Goal: Information Seeking & Learning: Check status

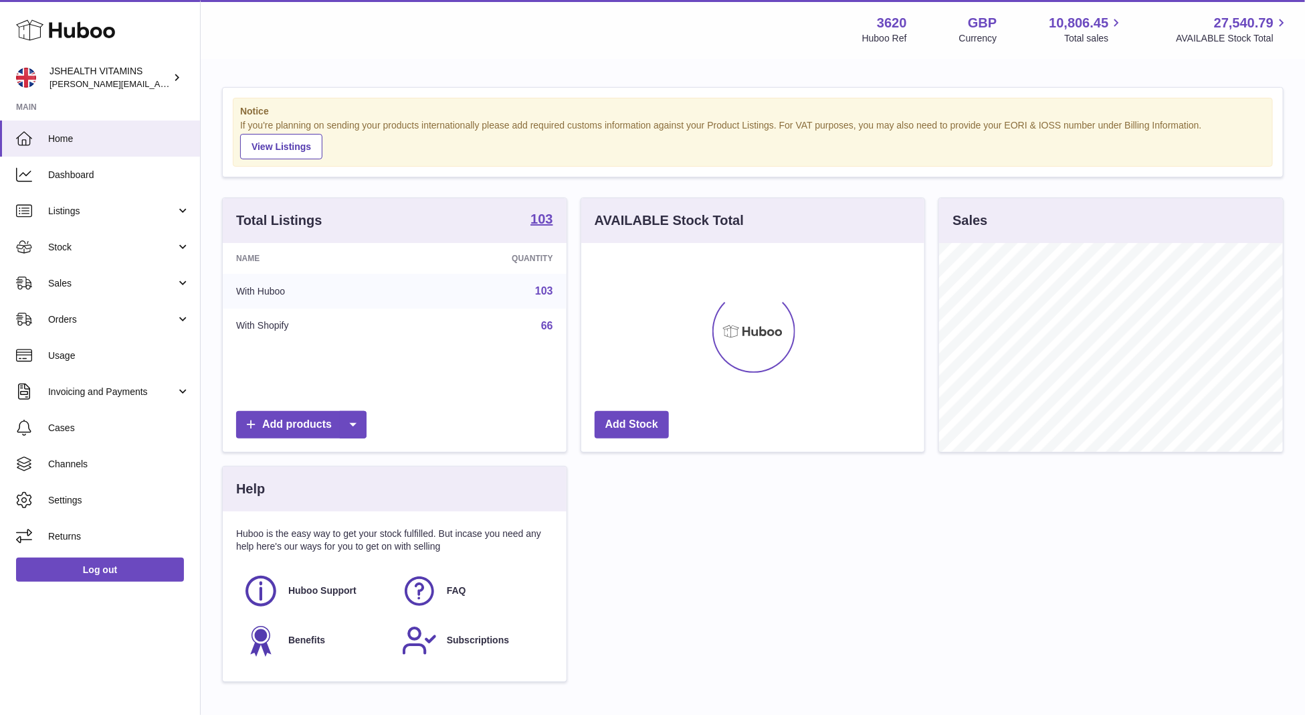
scroll to position [209, 344]
click at [113, 207] on span "Listings" at bounding box center [112, 211] width 128 height 13
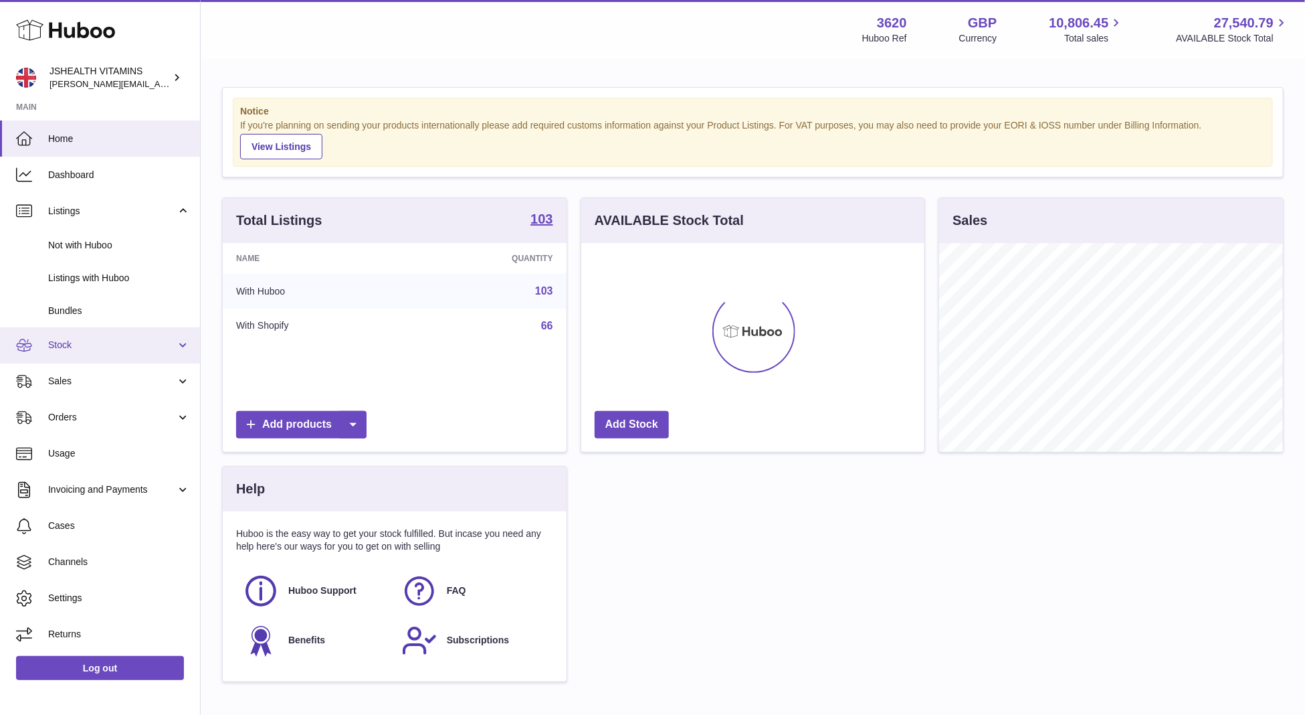
click at [113, 336] on link "Stock" at bounding box center [100, 345] width 200 height 36
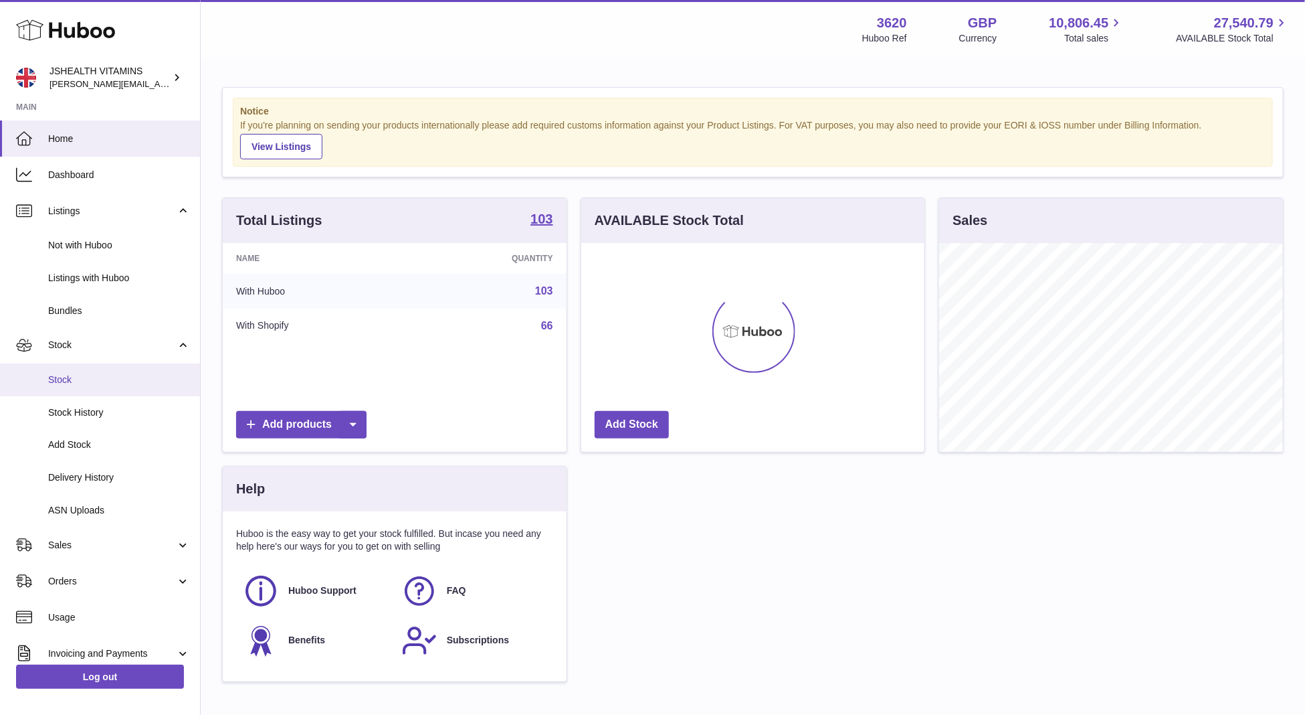
click at [104, 373] on span "Stock" at bounding box center [119, 379] width 142 height 13
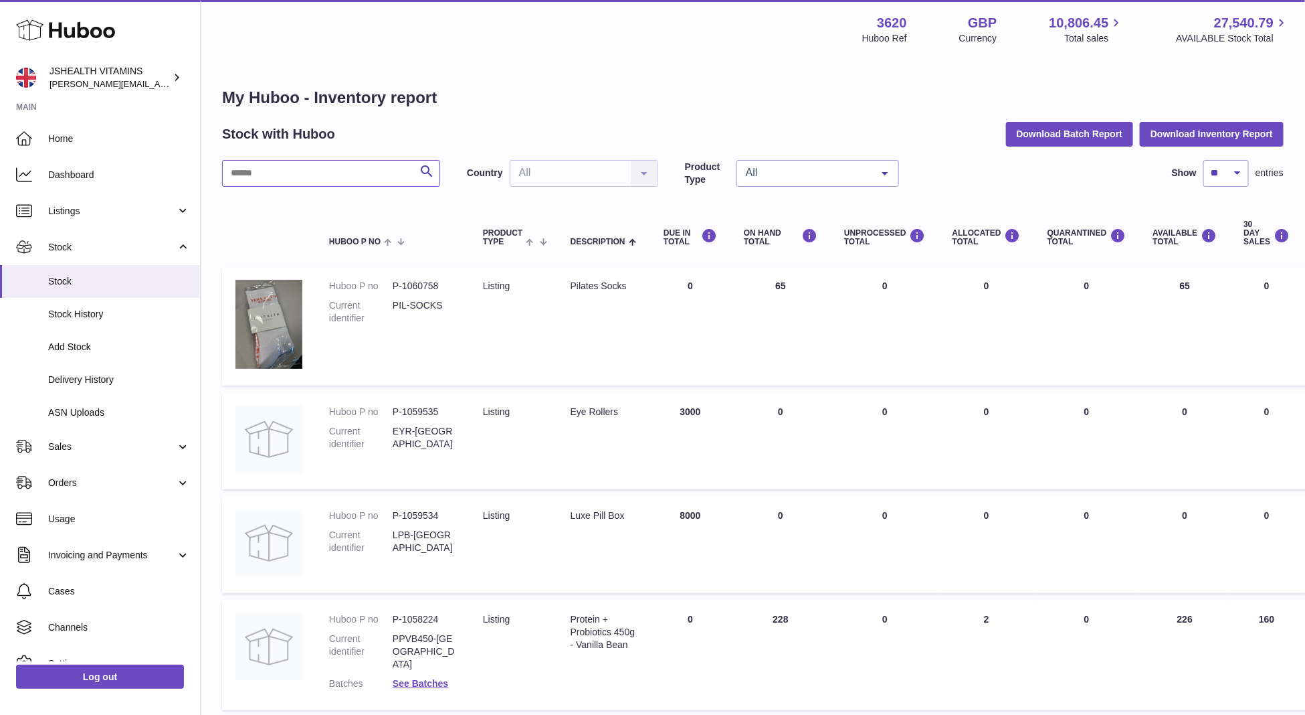
click at [300, 165] on input "text" at bounding box center [331, 173] width 218 height 27
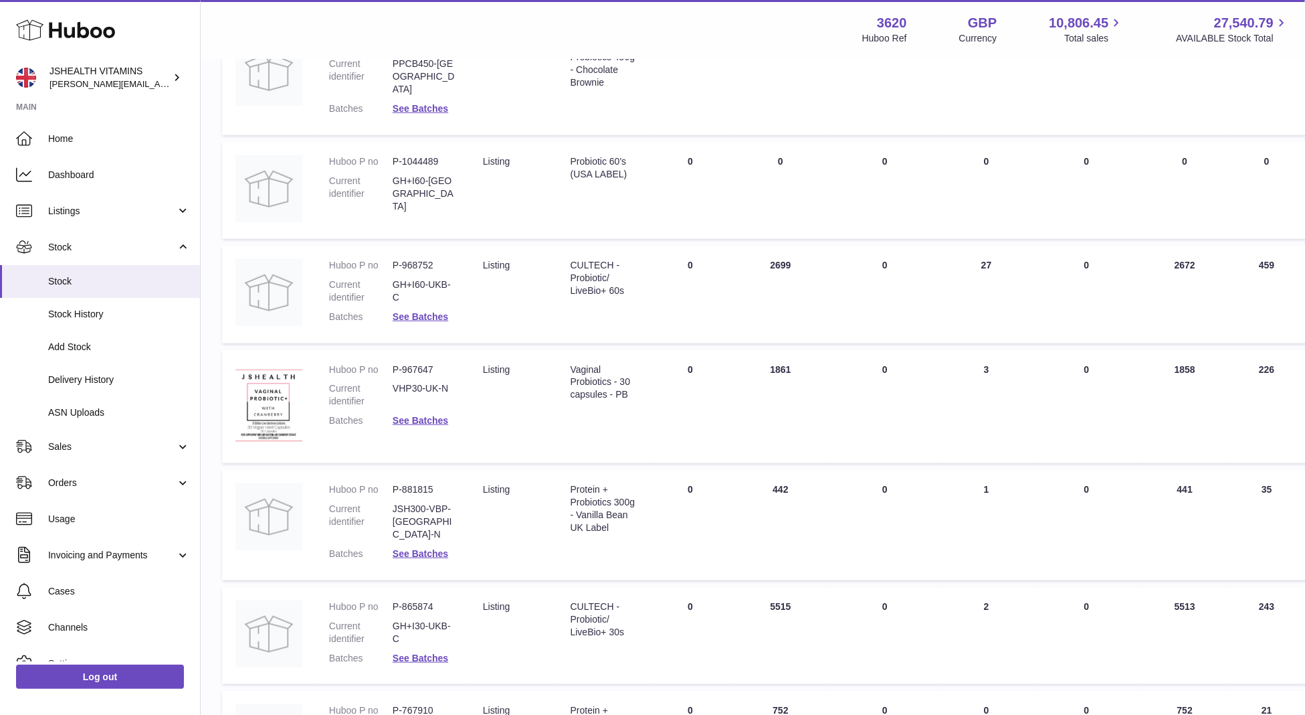
scroll to position [341, 0]
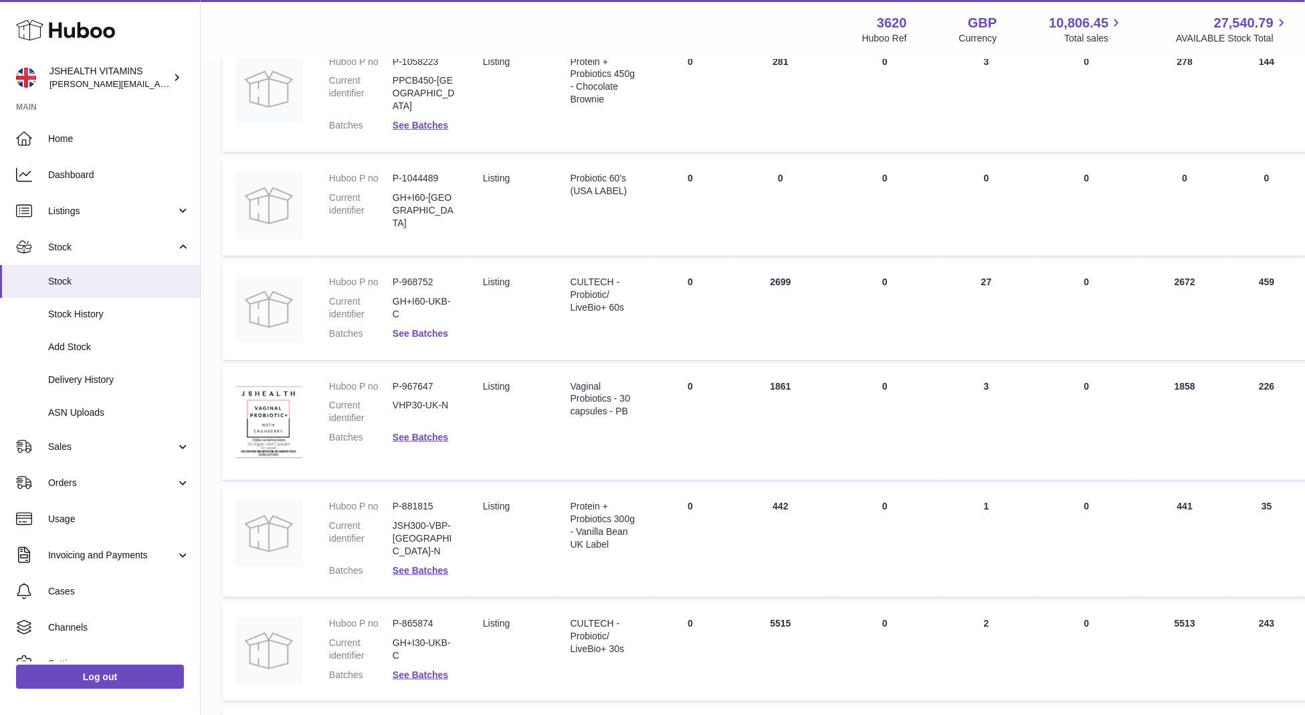
click at [439, 328] on link "See Batches" at bounding box center [421, 333] width 56 height 11
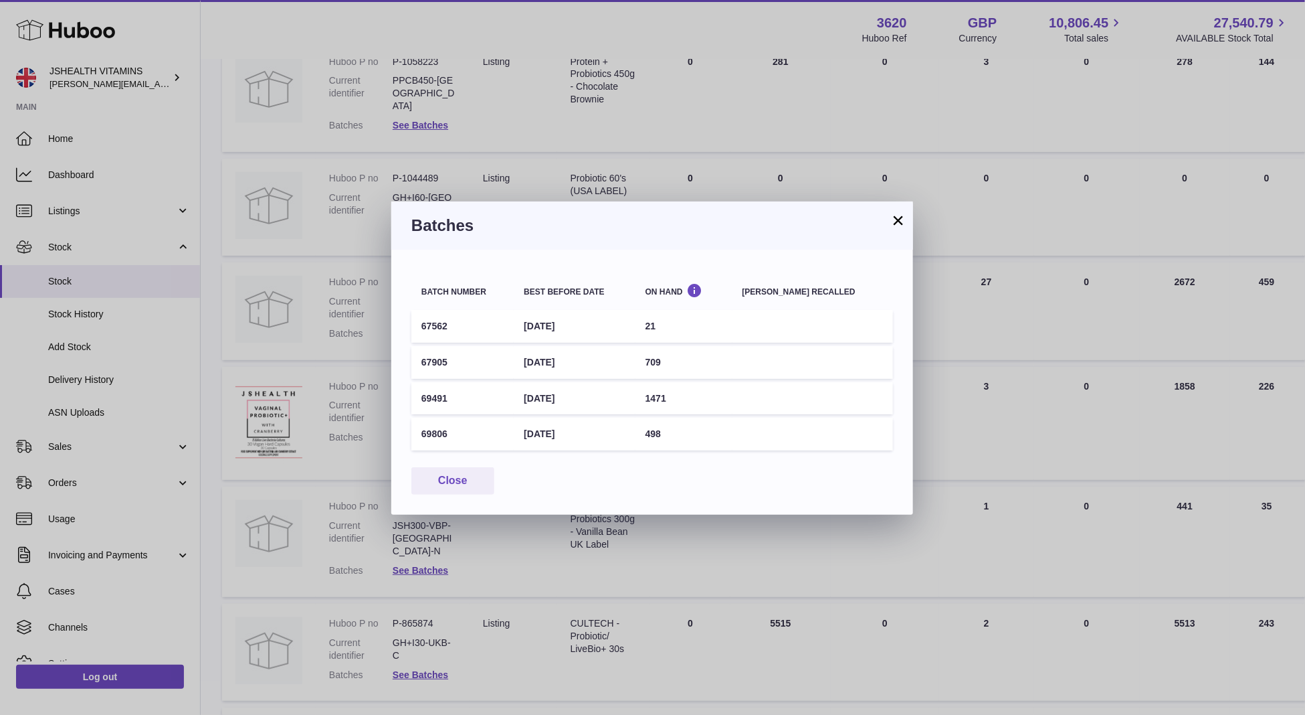
drag, startPoint x: 676, startPoint y: 430, endPoint x: 596, endPoint y: 430, distance: 79.6
click at [675, 430] on td "498" at bounding box center [684, 433] width 97 height 33
click at [596, 430] on td "[DATE]" at bounding box center [574, 433] width 121 height 33
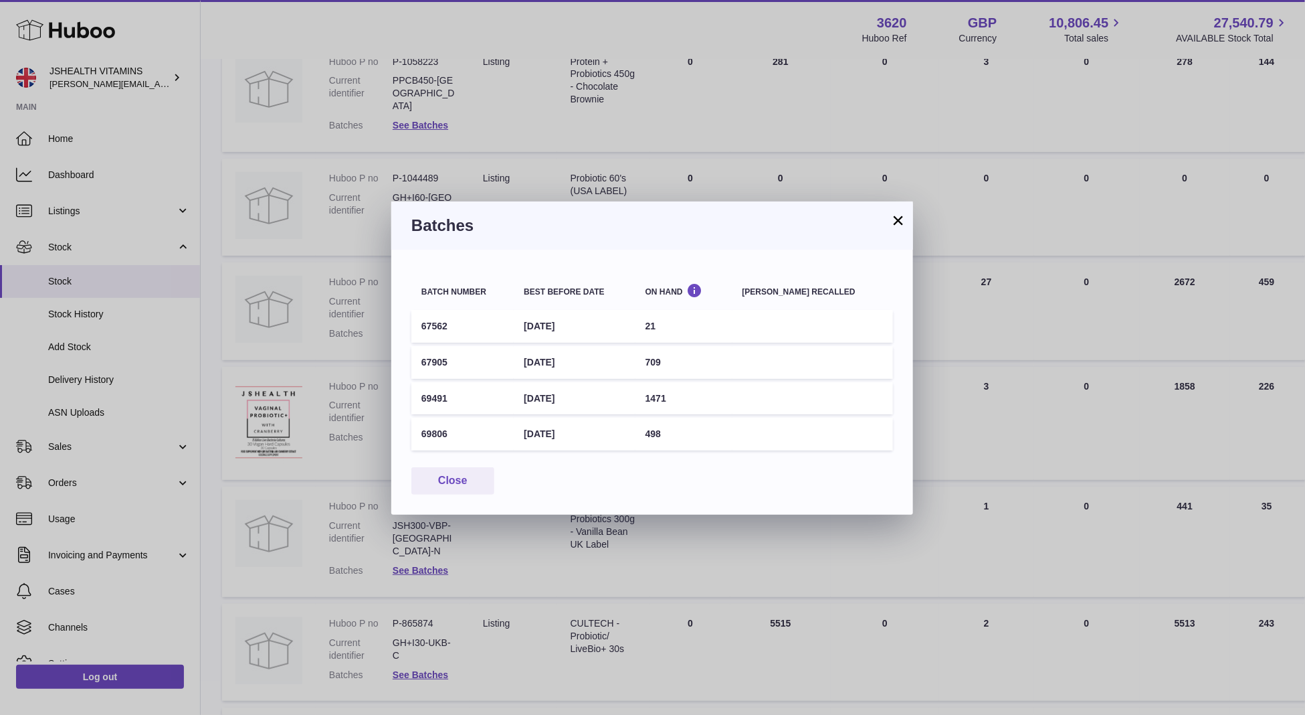
copy tr "[DATE]"
click at [460, 116] on div "× Batches Batch number Best before date On Hand [PERSON_NAME] recalled 67562 [D…" at bounding box center [652, 357] width 1305 height 715
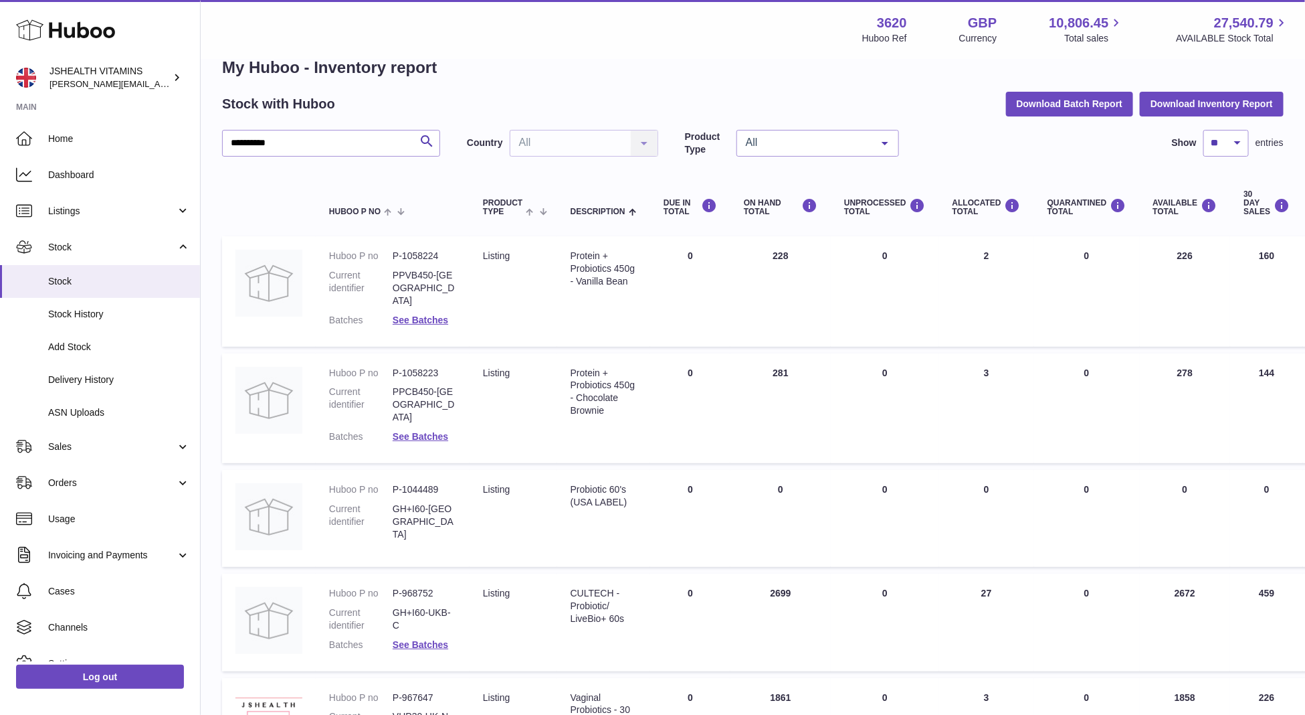
scroll to position [0, 0]
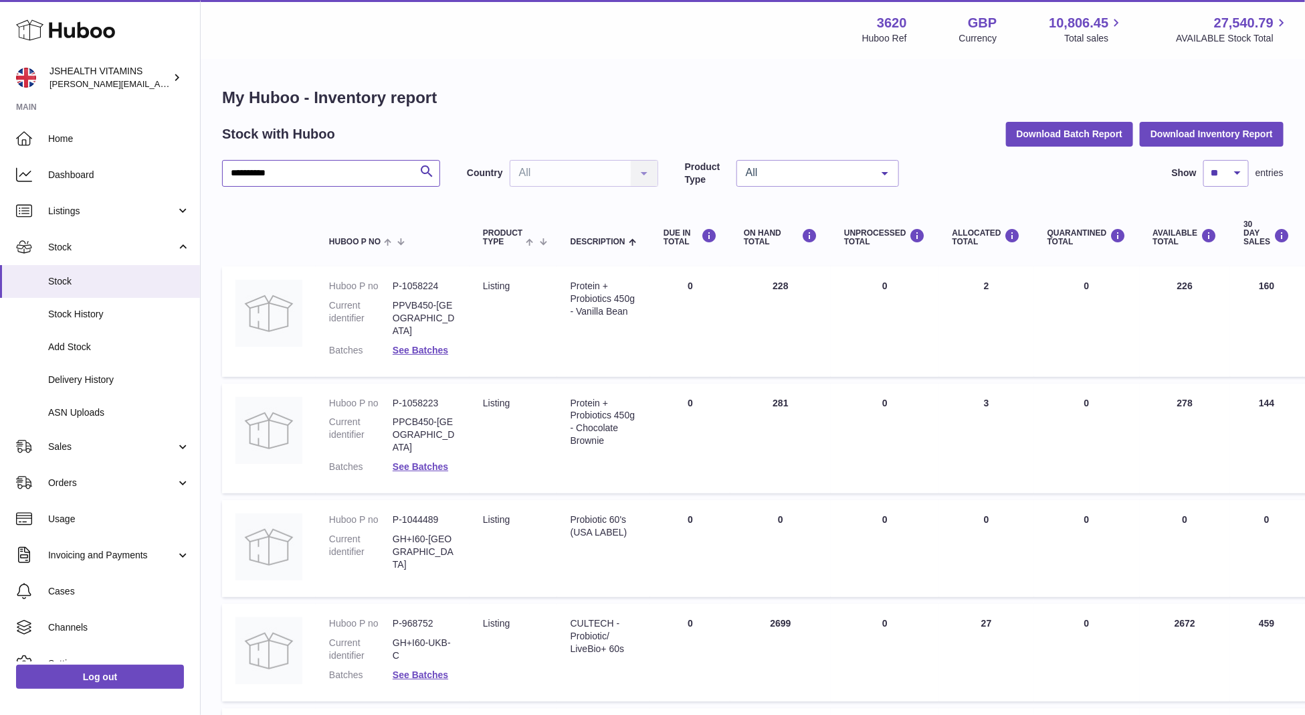
click at [292, 175] on input "*********" at bounding box center [331, 173] width 218 height 27
type input "*"
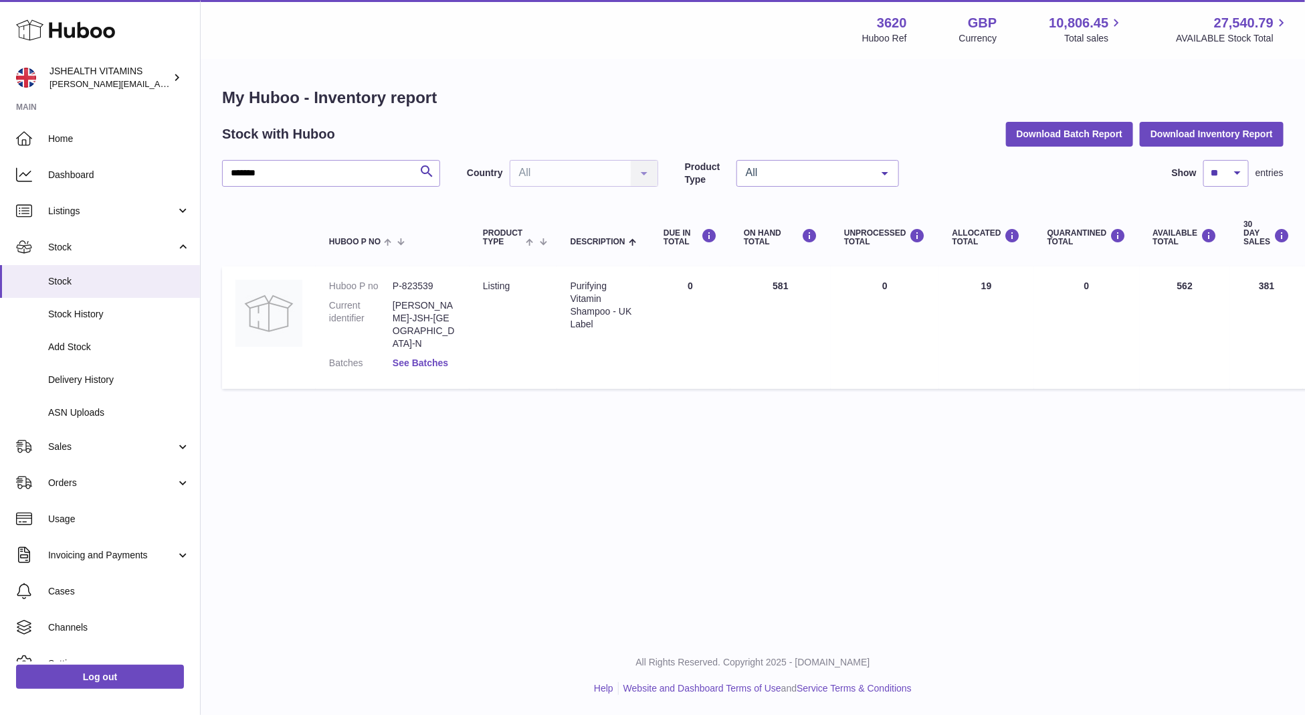
click at [443, 357] on link "See Batches" at bounding box center [421, 362] width 56 height 11
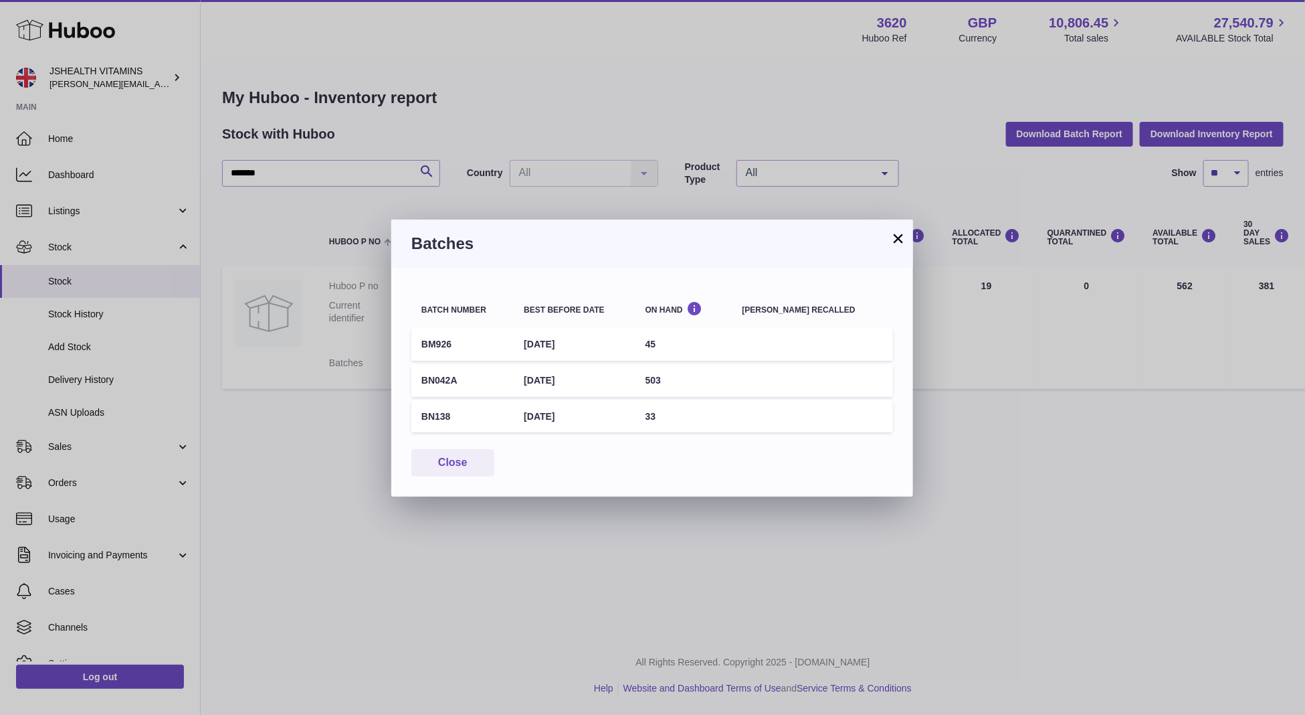
click at [569, 414] on td "[DATE]" at bounding box center [574, 416] width 121 height 33
copy tr "[DATE]"
click at [579, 377] on td "[DATE]" at bounding box center [574, 380] width 121 height 33
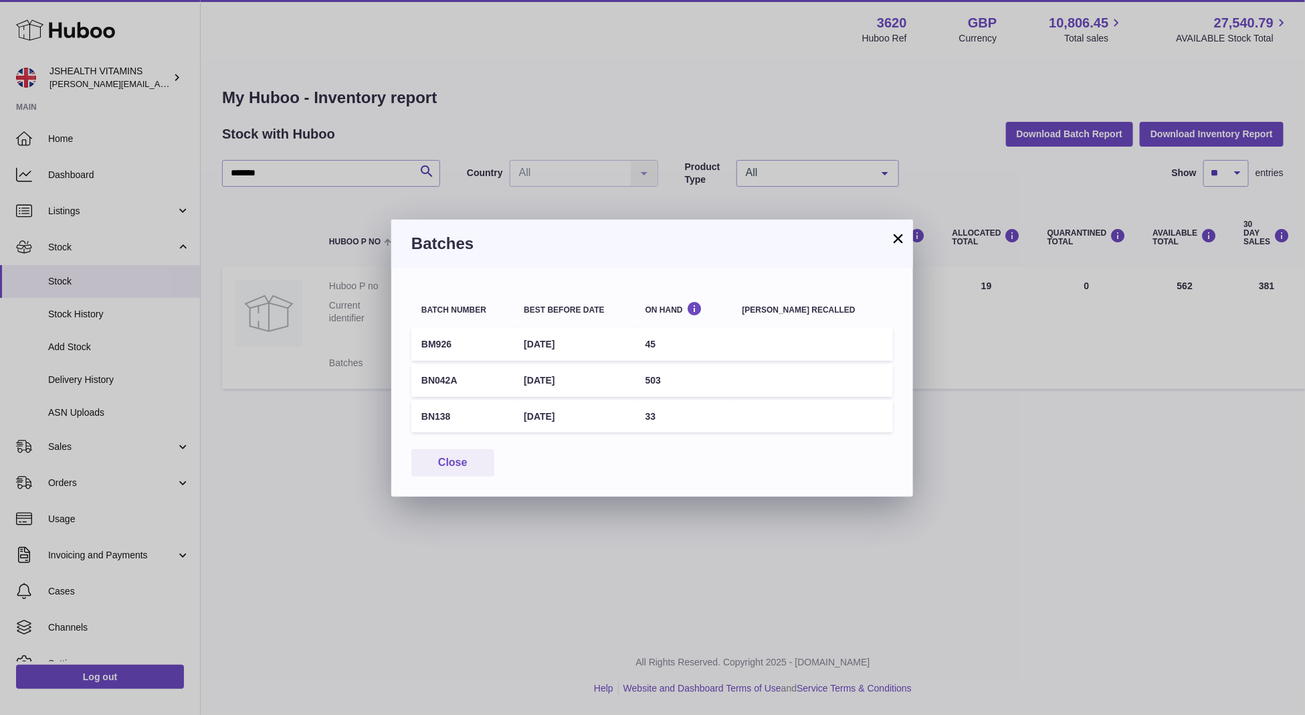
click at [579, 377] on td "[DATE]" at bounding box center [574, 380] width 121 height 33
copy tr "[DATE]"
click at [499, 215] on div "× Batches Batch number Best before date On Hand [PERSON_NAME] recalled BM926 [D…" at bounding box center [652, 357] width 1305 height 715
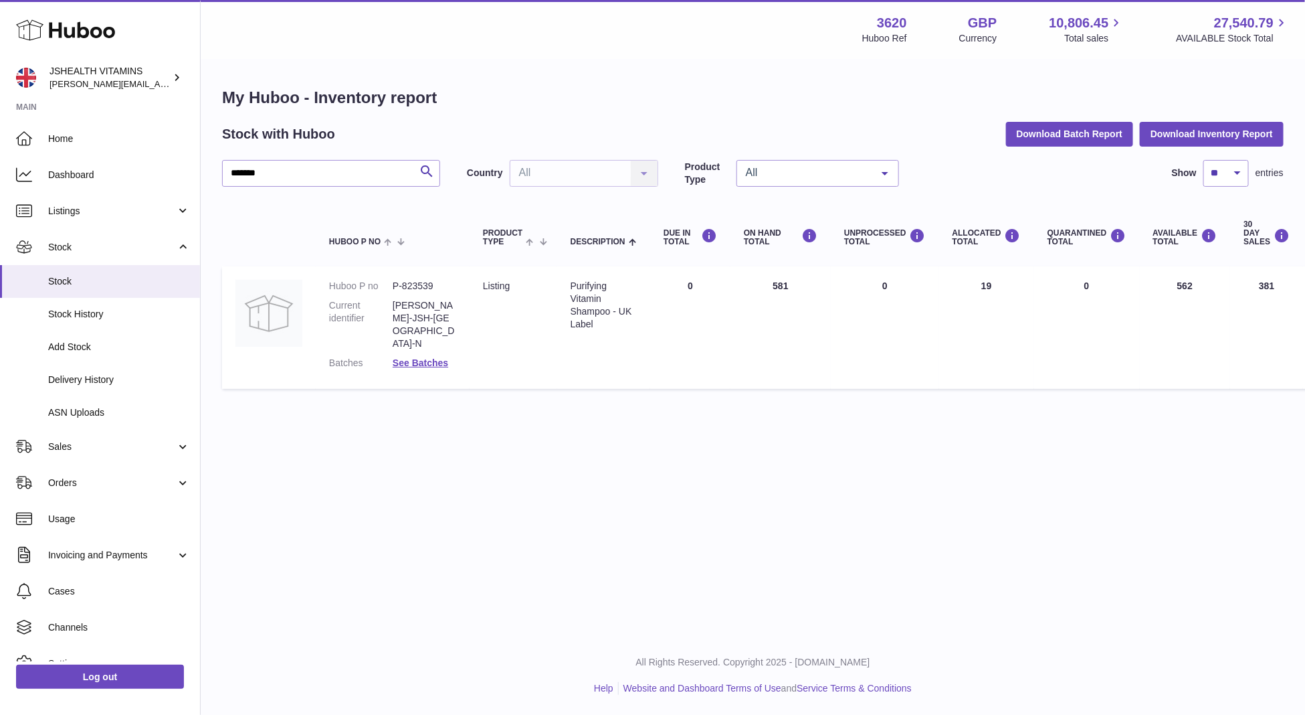
click at [499, 215] on div at bounding box center [652, 357] width 1305 height 715
click at [379, 178] on input "*******" at bounding box center [331, 173] width 218 height 27
click at [387, 357] on dt "Batches" at bounding box center [361, 363] width 64 height 13
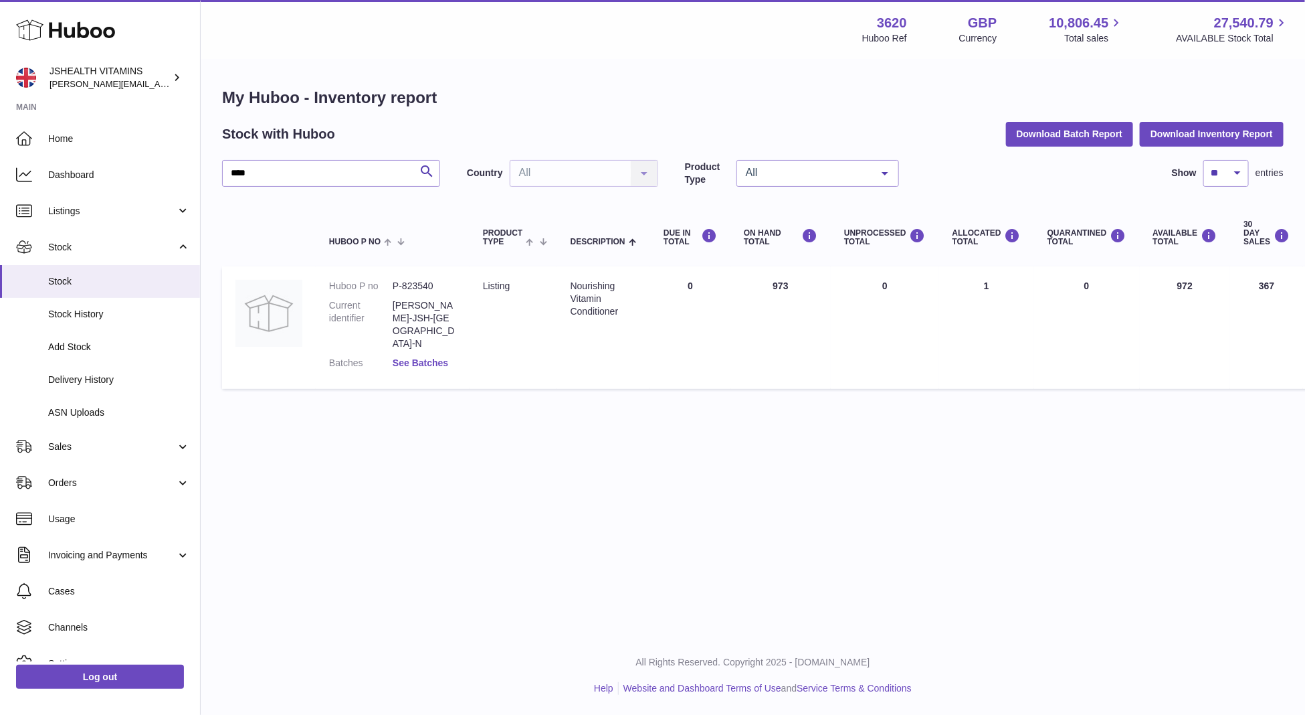
click at [446, 357] on link "See Batches" at bounding box center [421, 362] width 56 height 11
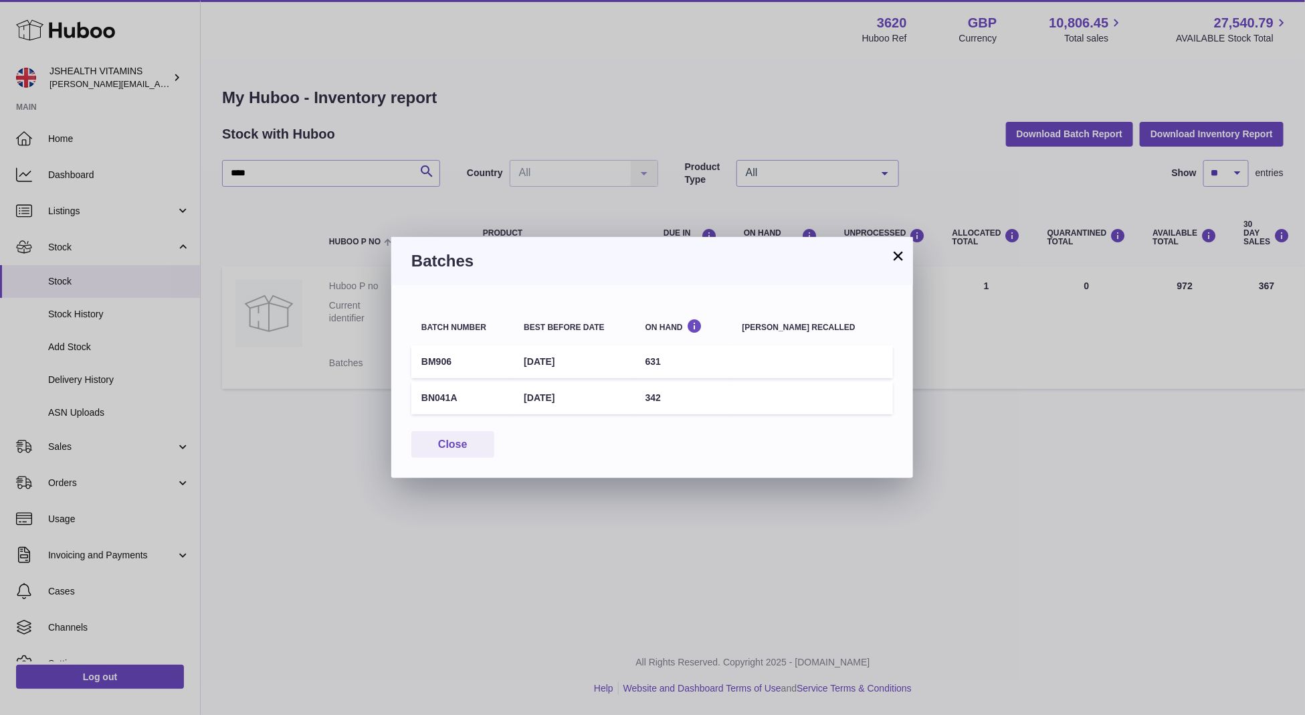
click at [434, 369] on td "BM906" at bounding box center [462, 361] width 102 height 33
copy tr "BM906"
click at [561, 353] on td "[DATE]" at bounding box center [574, 361] width 121 height 33
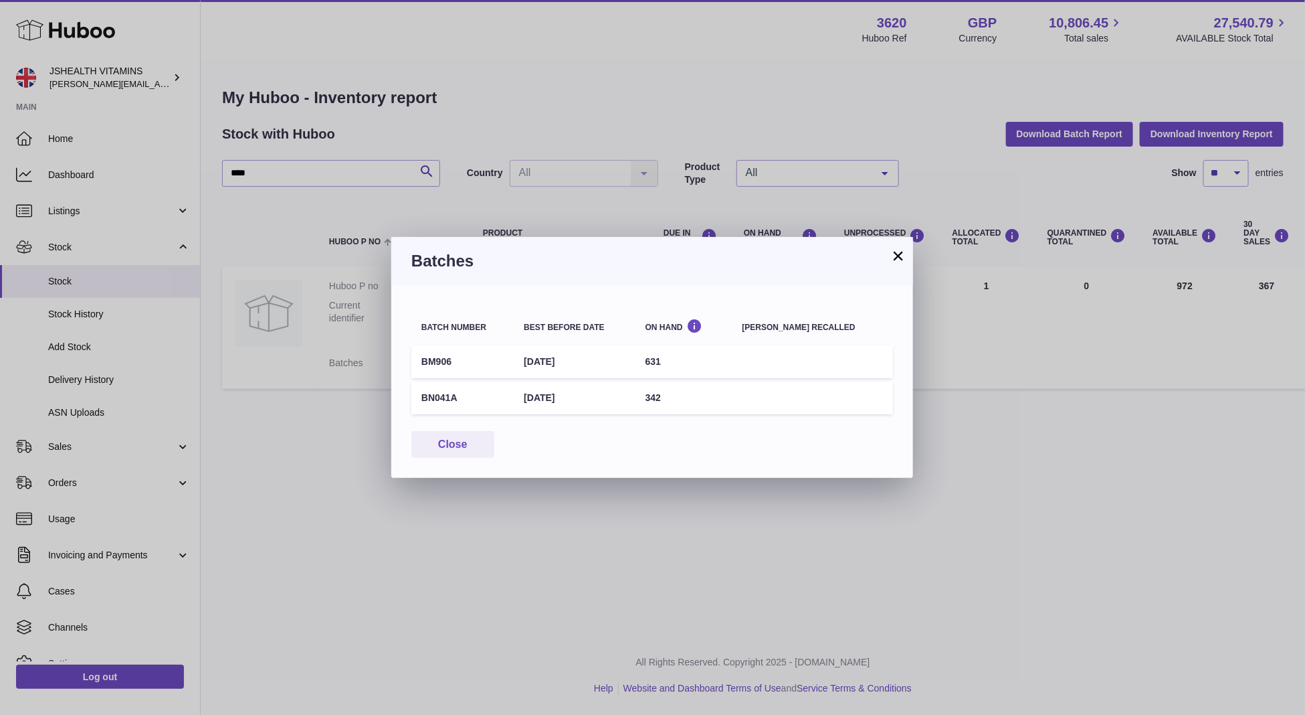
click at [561, 353] on td "[DATE]" at bounding box center [574, 361] width 121 height 33
copy tr "[DATE]"
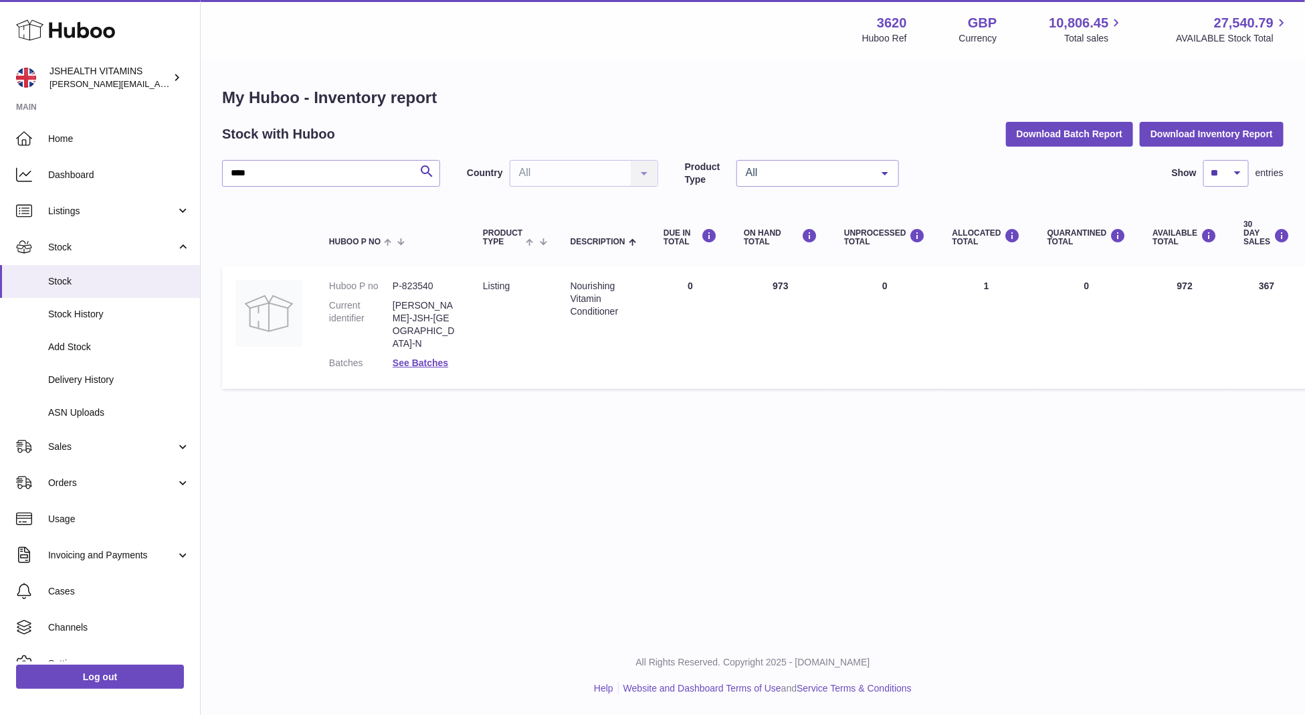
click at [1059, 455] on div at bounding box center [652, 357] width 1305 height 715
click at [330, 189] on div "**** Search Country All All No elements found. Consider changing the search que…" at bounding box center [753, 278] width 1062 height 236
click at [330, 179] on input "****" at bounding box center [331, 173] width 218 height 27
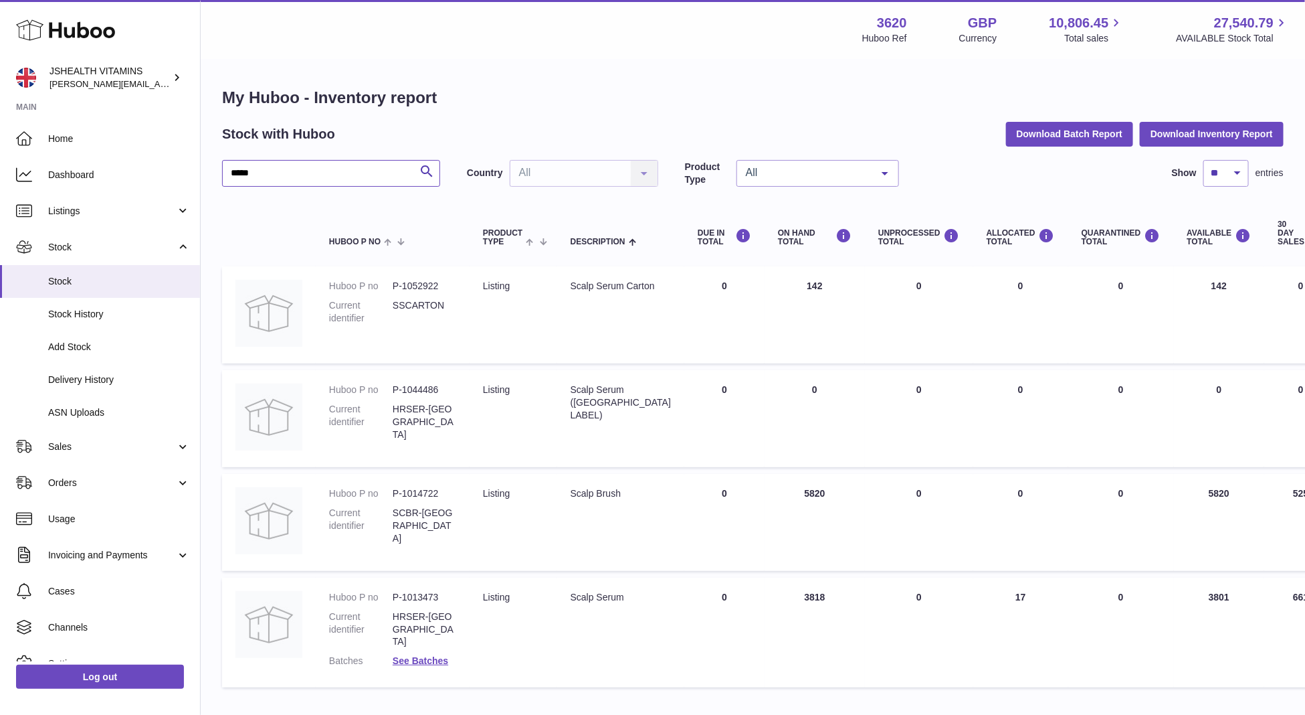
scroll to position [70, 0]
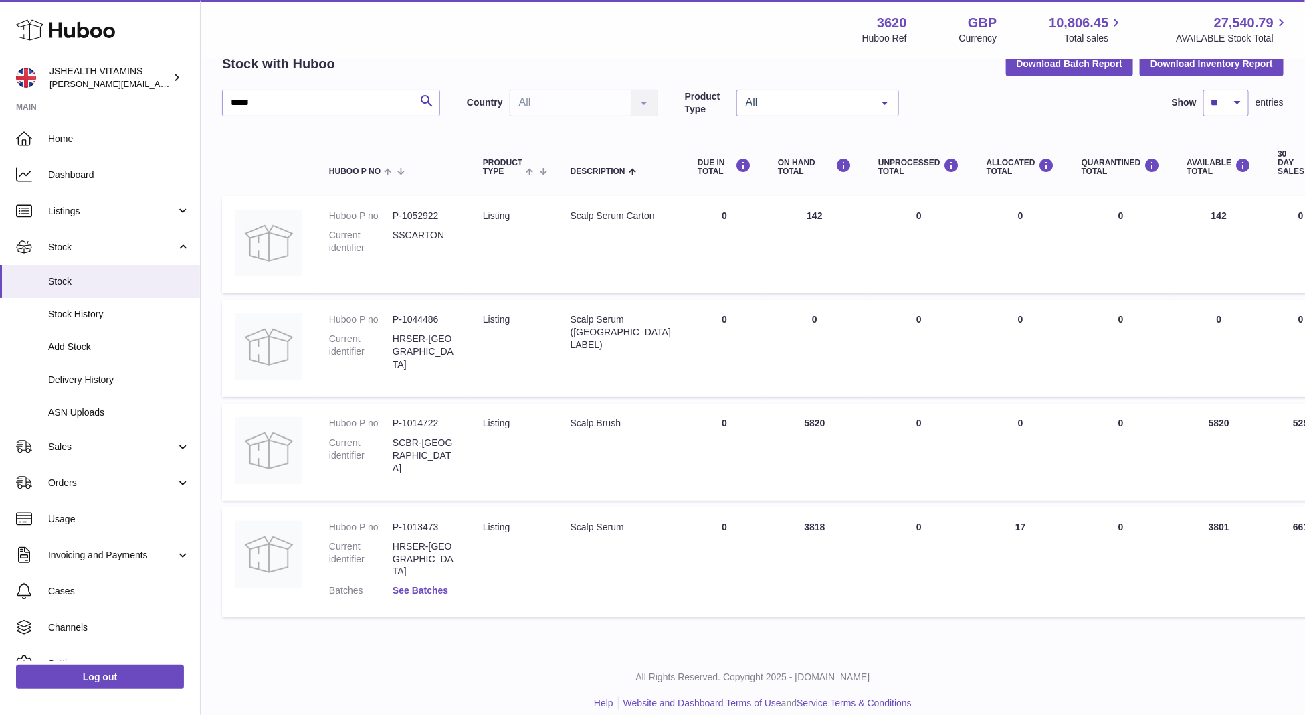
click at [428, 585] on link "See Batches" at bounding box center [421, 590] width 56 height 11
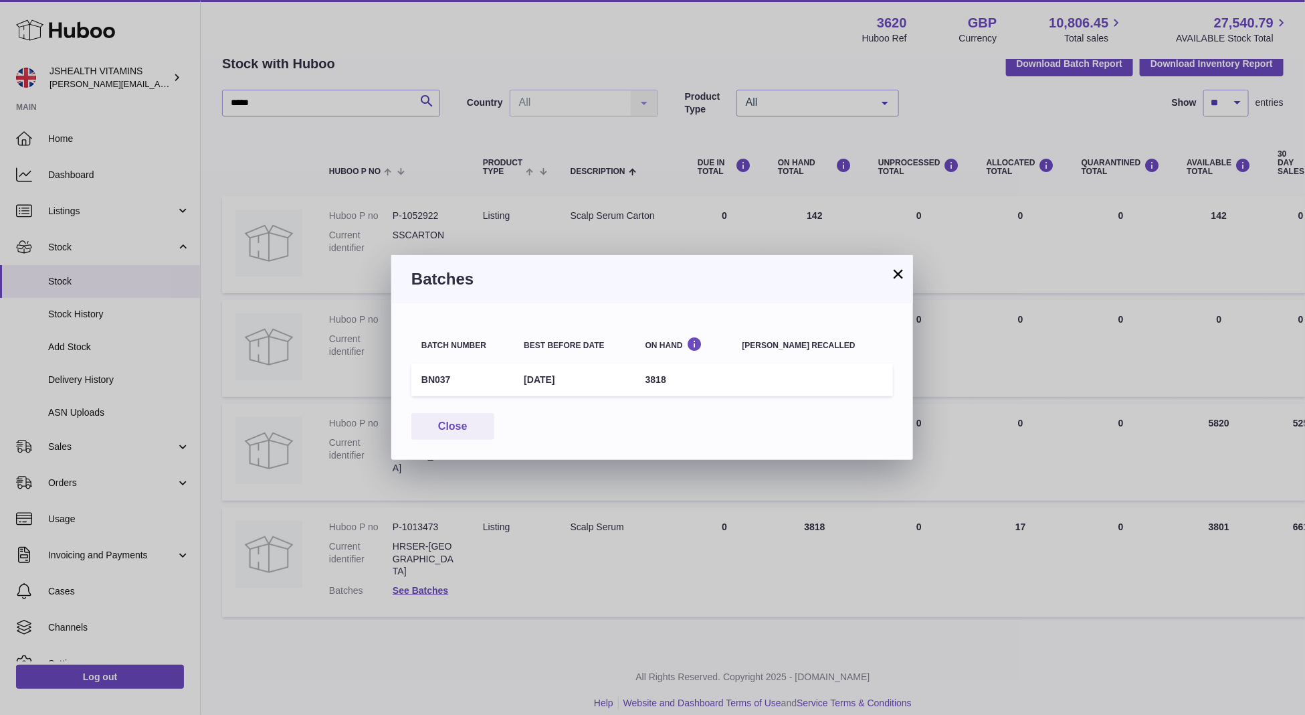
click at [559, 375] on td "[DATE]" at bounding box center [574, 379] width 121 height 33
copy tr "[DATE]"
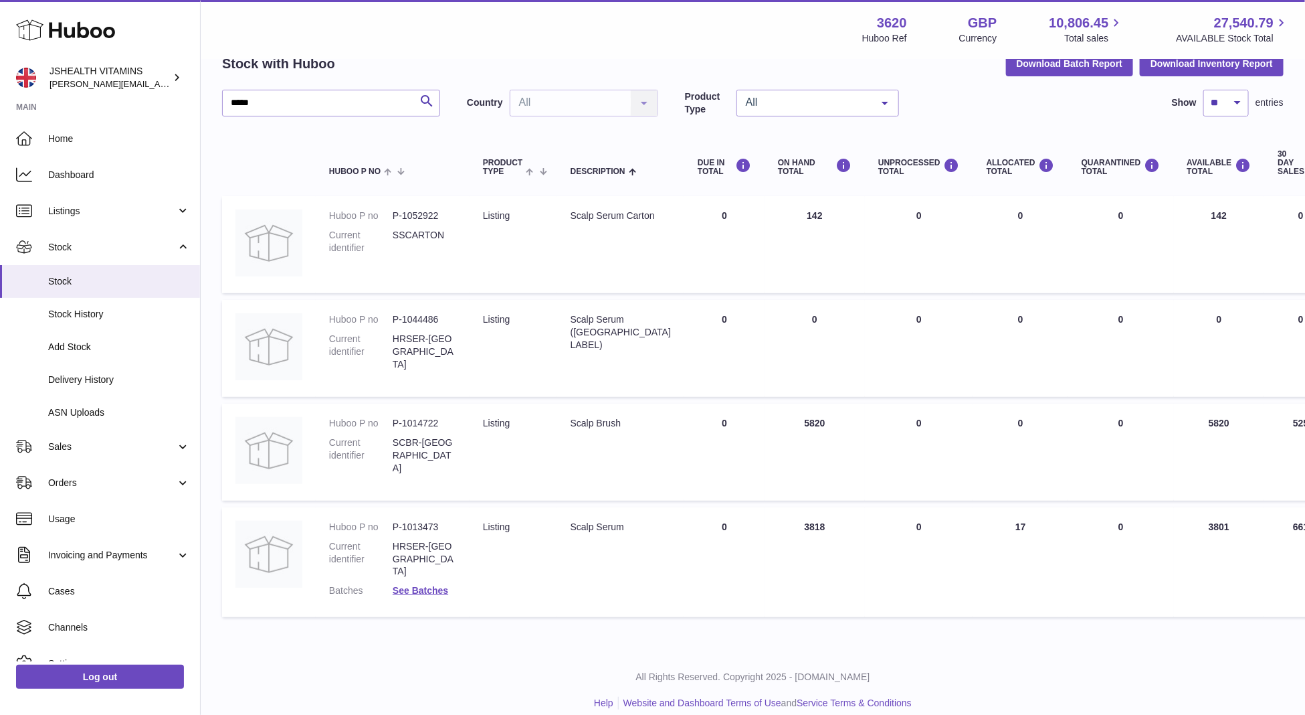
click at [399, 192] on div at bounding box center [652, 357] width 1305 height 715
click at [363, 117] on div "***** Search Country All All No elements found. Consider changing the search qu…" at bounding box center [753, 357] width 1062 height 535
click at [359, 99] on input "*****" at bounding box center [331, 103] width 218 height 27
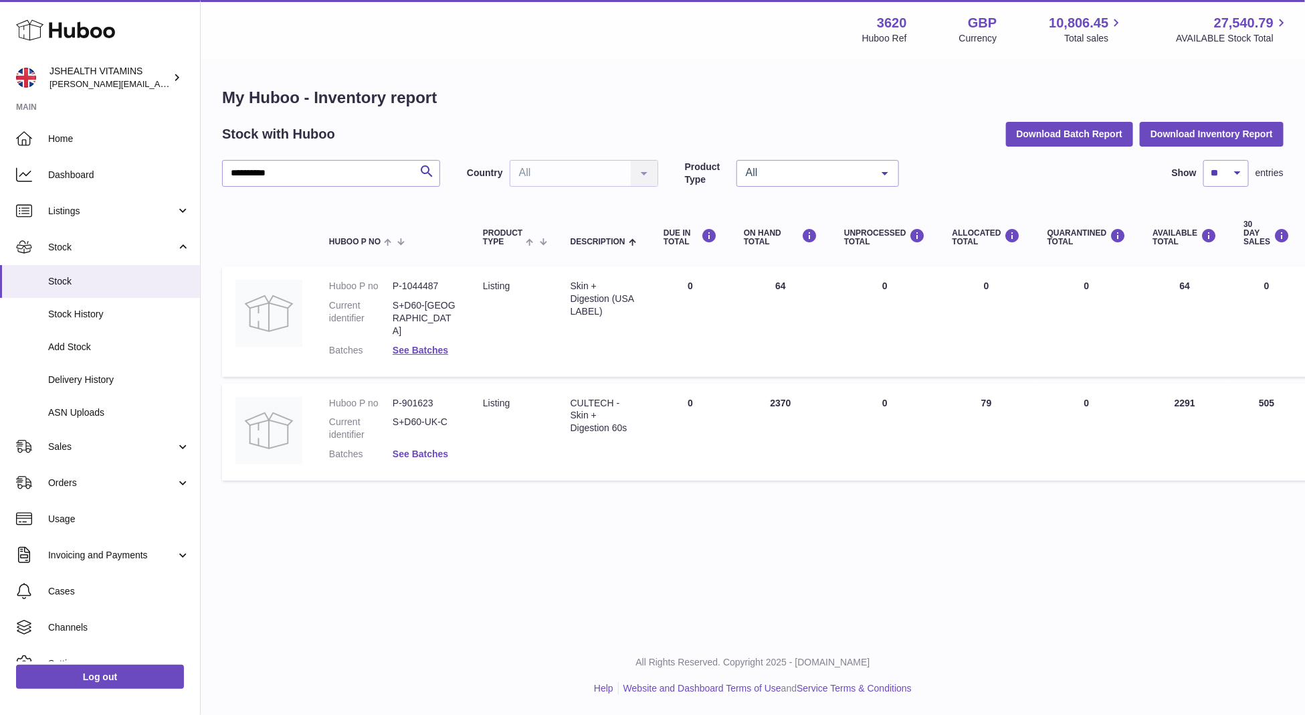
click at [440, 448] on link "See Batches" at bounding box center [421, 453] width 56 height 11
click at [605, 567] on div at bounding box center [652, 357] width 1305 height 715
click at [448, 432] on dl "Huboo P no P-901623 Current identifier S+D60-UK-C Batches See Batches" at bounding box center [392, 432] width 127 height 71
click at [438, 448] on link "See Batches" at bounding box center [421, 453] width 56 height 11
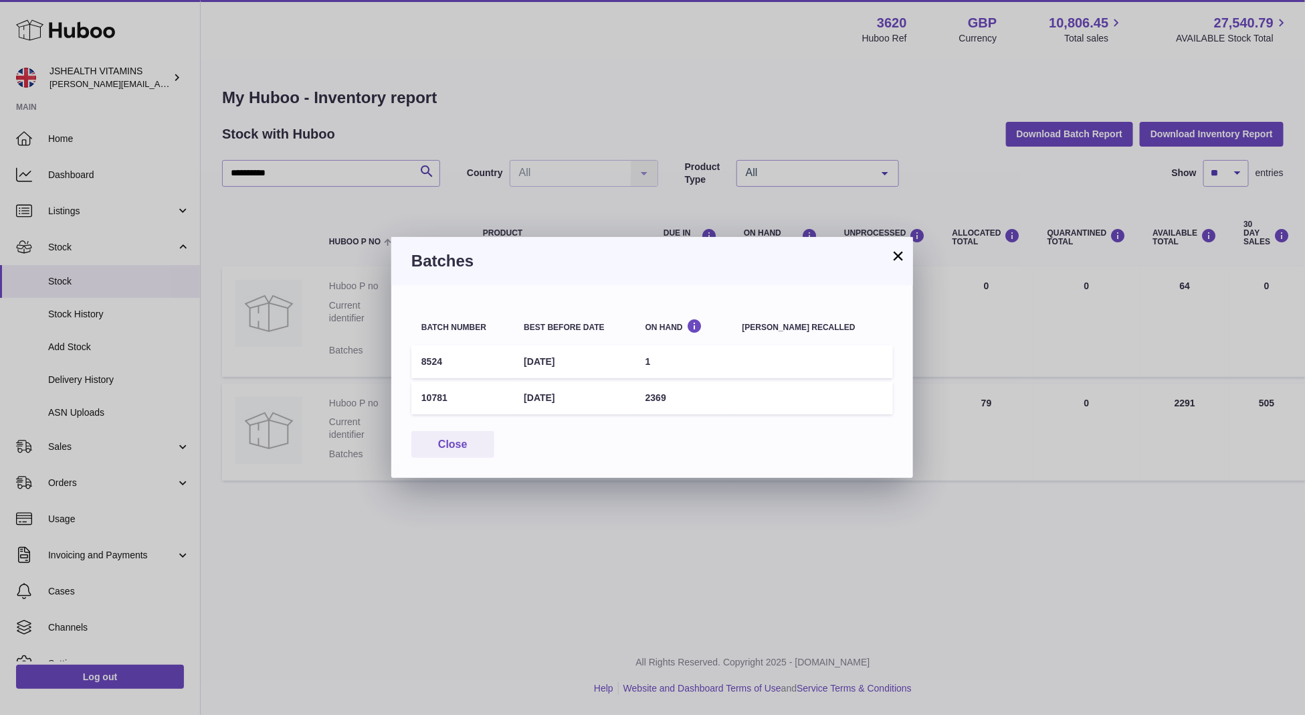
click at [553, 393] on td "[DATE]" at bounding box center [574, 397] width 121 height 33
copy tr "[DATE]"
click at [536, 572] on div "× Batches Batch number Best before date On Hand [PERSON_NAME] recalled 8524 [DA…" at bounding box center [652, 357] width 1305 height 715
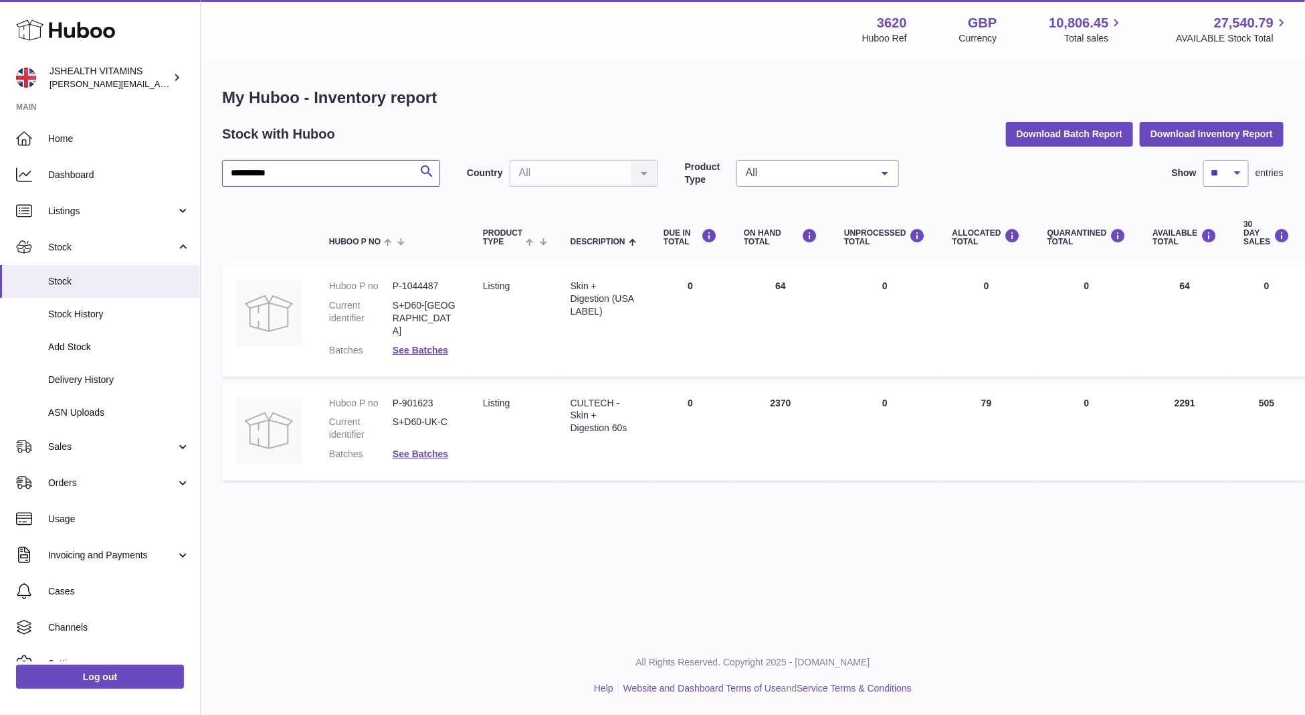
click at [329, 167] on input "**********" at bounding box center [331, 173] width 218 height 27
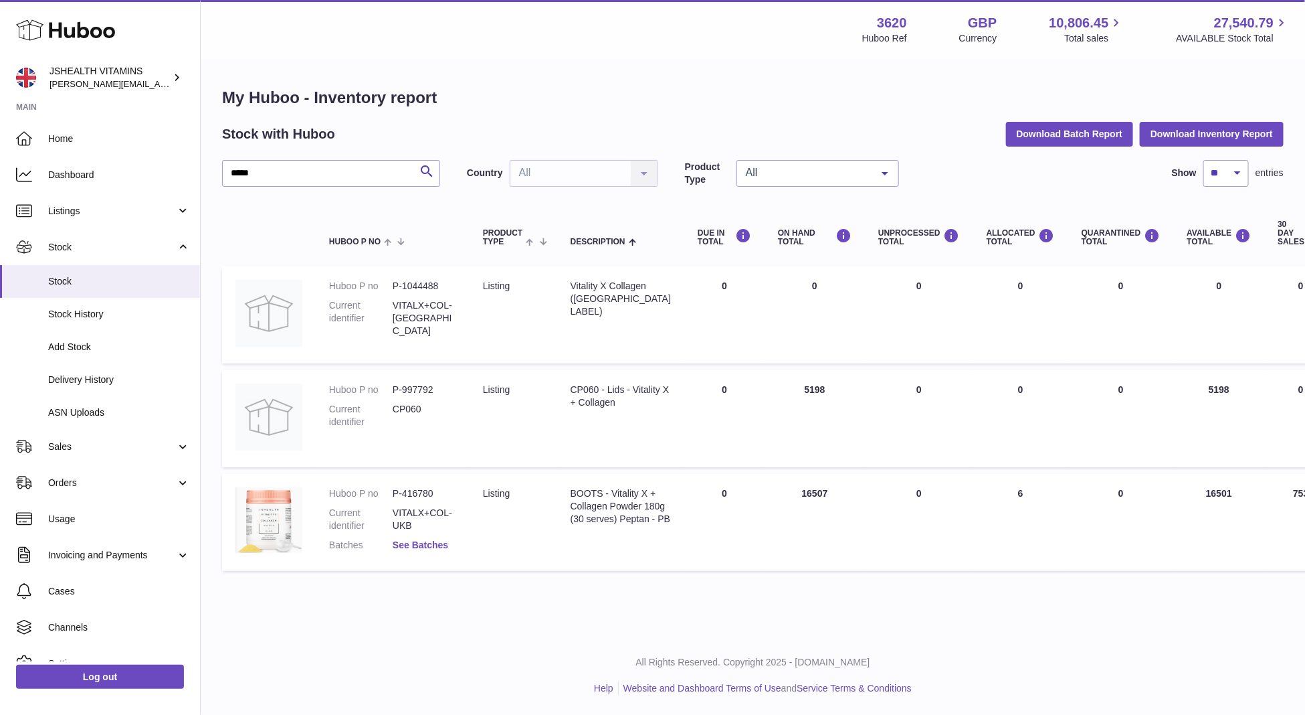
click at [429, 543] on link "See Batches" at bounding box center [421, 544] width 56 height 11
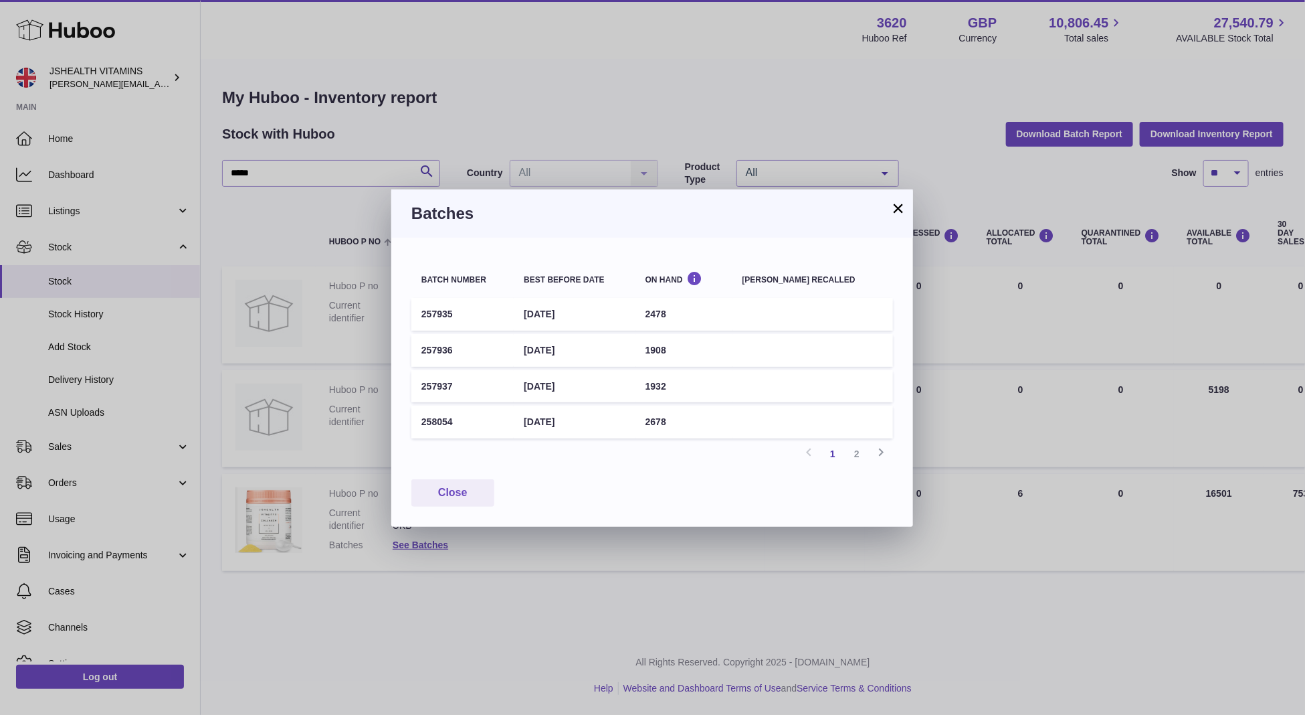
click at [561, 426] on td "[DATE]" at bounding box center [574, 421] width 121 height 33
click at [567, 361] on td "[DATE]" at bounding box center [574, 350] width 121 height 33
click at [569, 349] on td "[DATE]" at bounding box center [574, 350] width 121 height 33
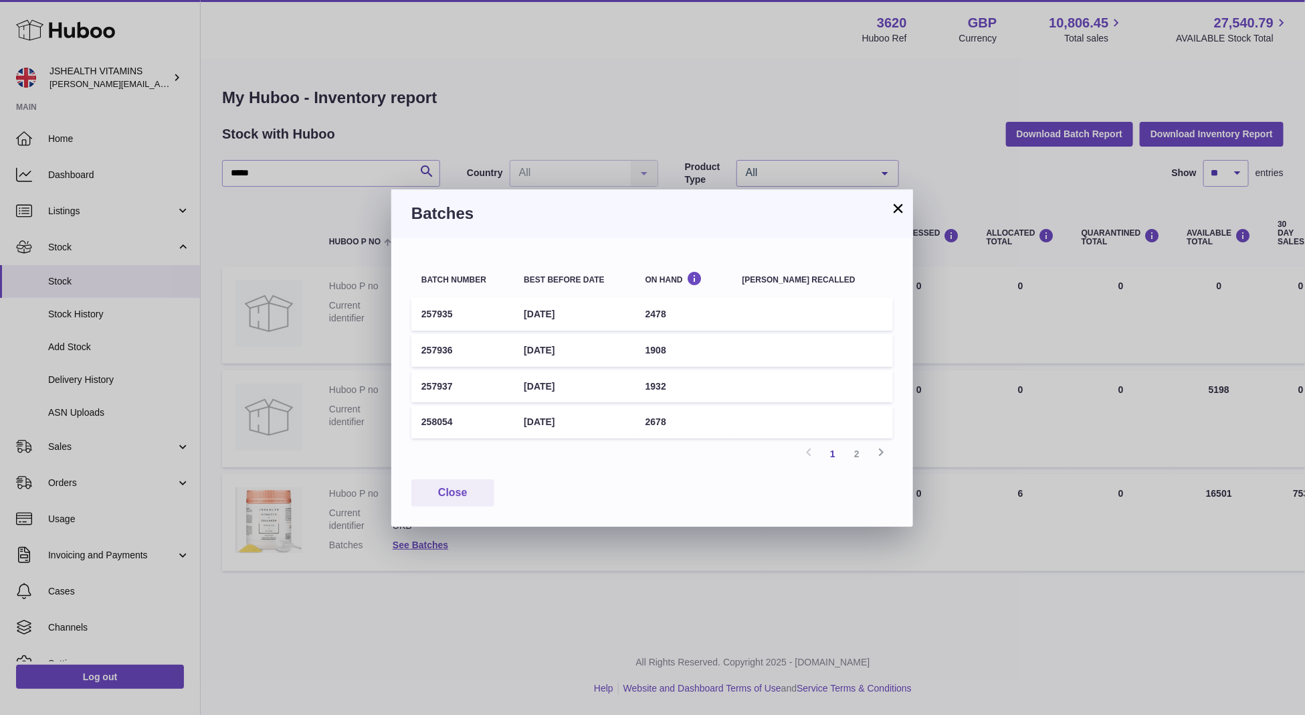
click at [569, 349] on td "[DATE]" at bounding box center [574, 350] width 121 height 33
copy tr "[DATE]"
click at [363, 111] on div "× Batches Batch number Best before date On Hand [PERSON_NAME] recalled 257935 […" at bounding box center [652, 357] width 1305 height 715
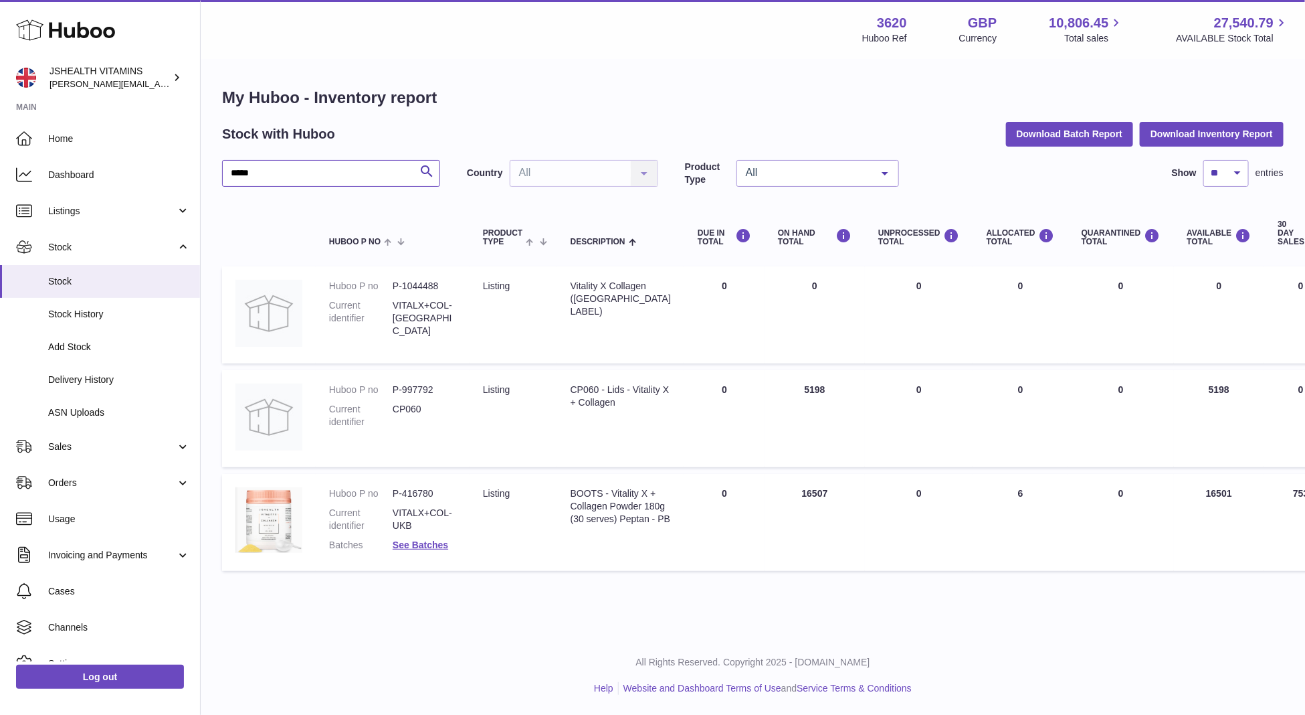
click at [320, 168] on input "*****" at bounding box center [331, 173] width 218 height 27
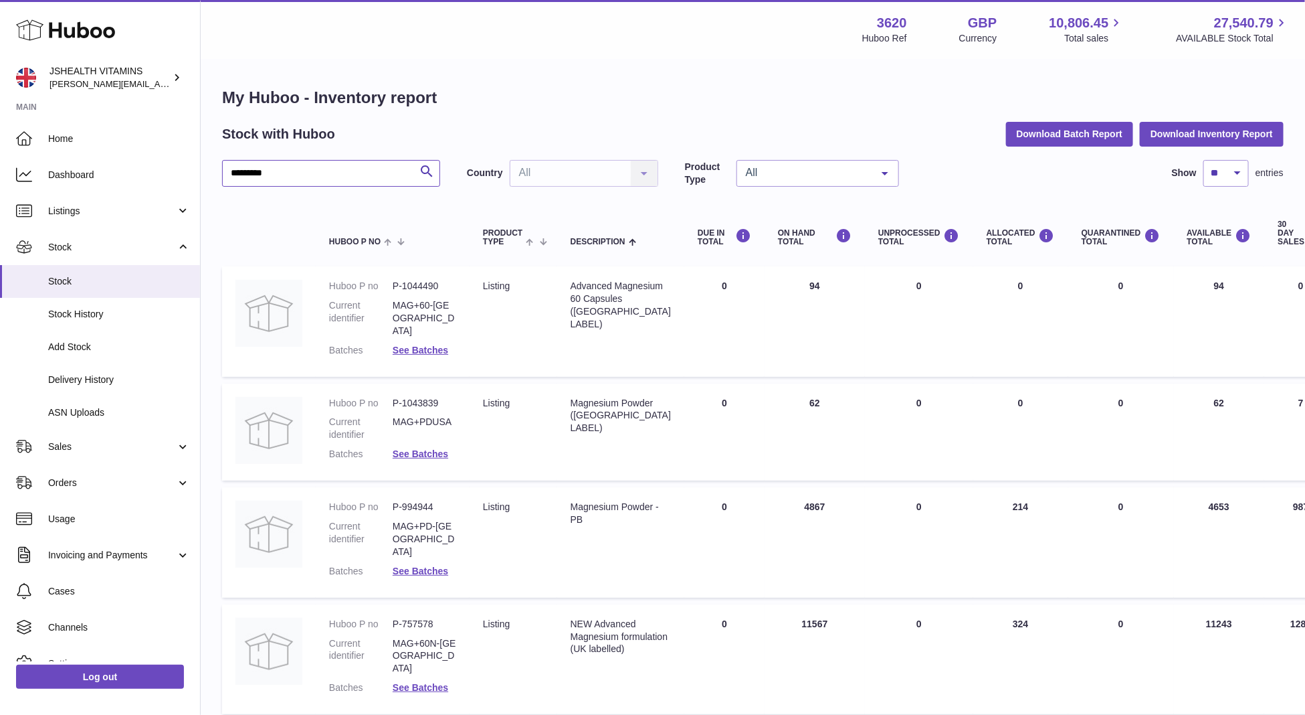
scroll to position [72, 0]
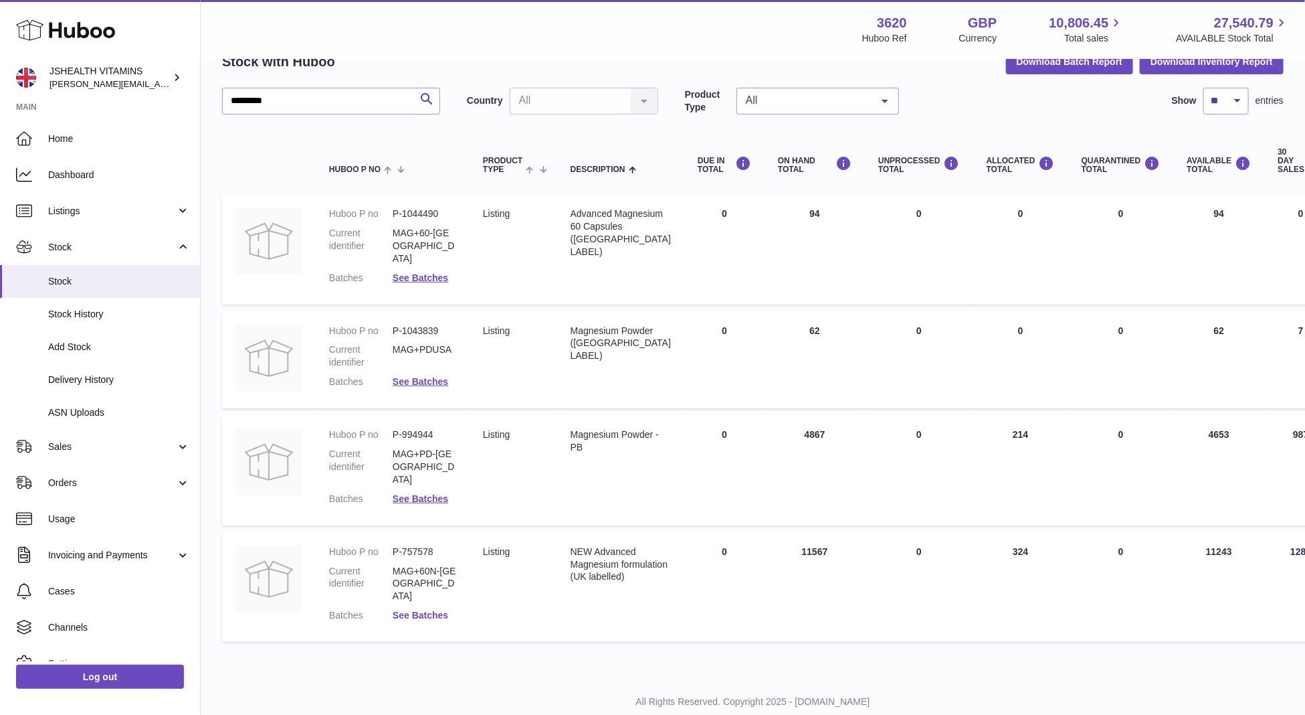
click at [406, 610] on link "See Batches" at bounding box center [421, 615] width 56 height 11
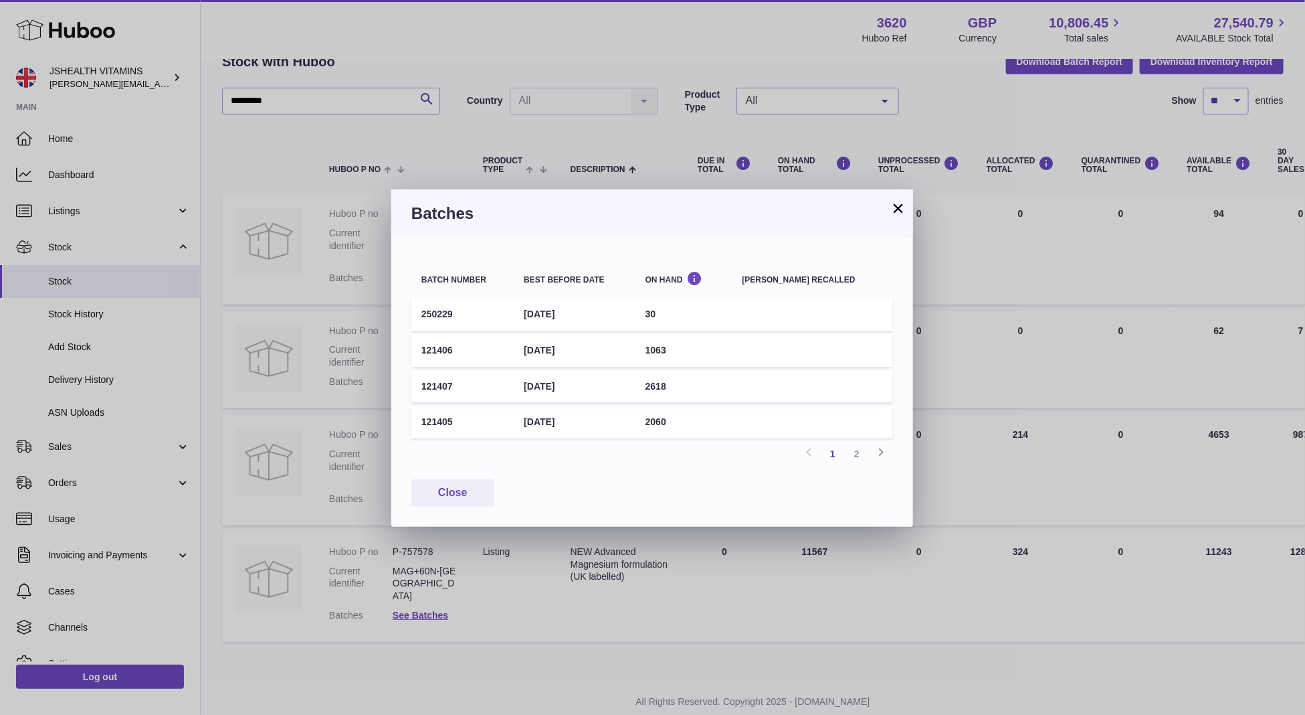
click at [582, 356] on td "[DATE]" at bounding box center [574, 350] width 121 height 33
click at [577, 339] on td "[DATE]" at bounding box center [574, 350] width 121 height 33
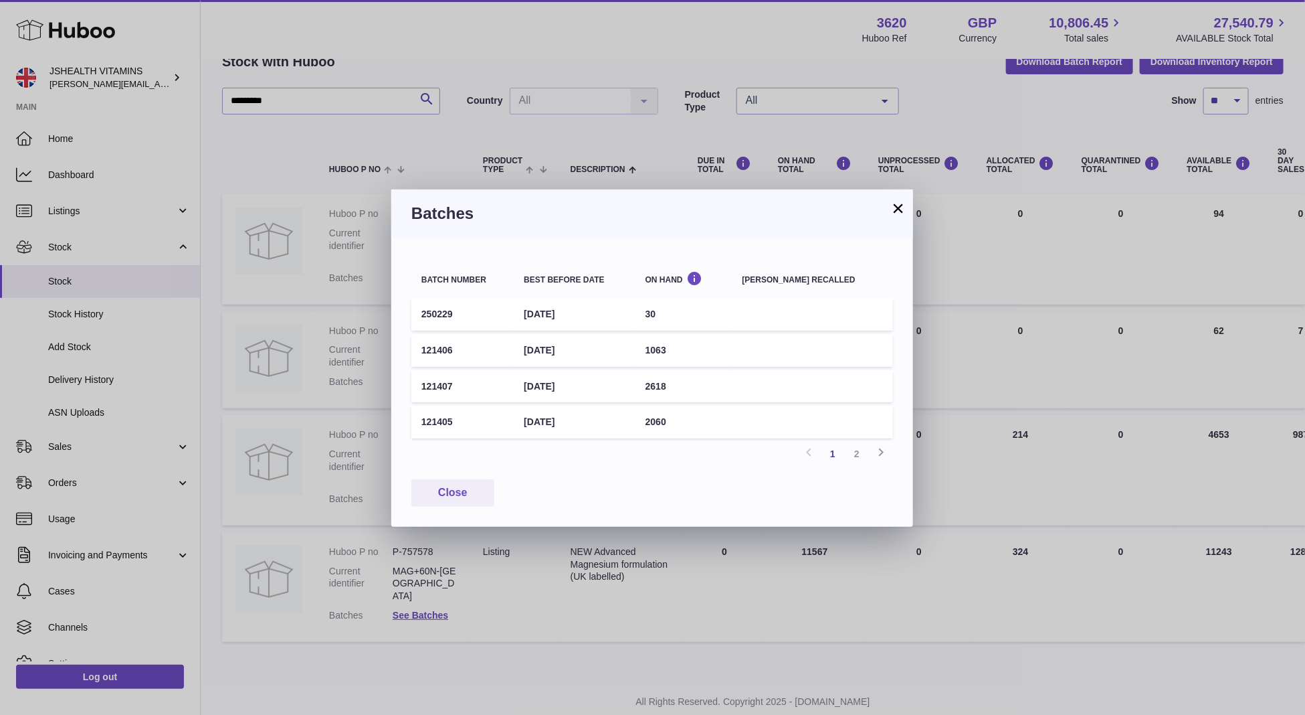
copy tr "[DATE]"
click at [607, 589] on div "× Batches Batch number Best before date On Hand [PERSON_NAME] recalled 250229 […" at bounding box center [652, 357] width 1305 height 715
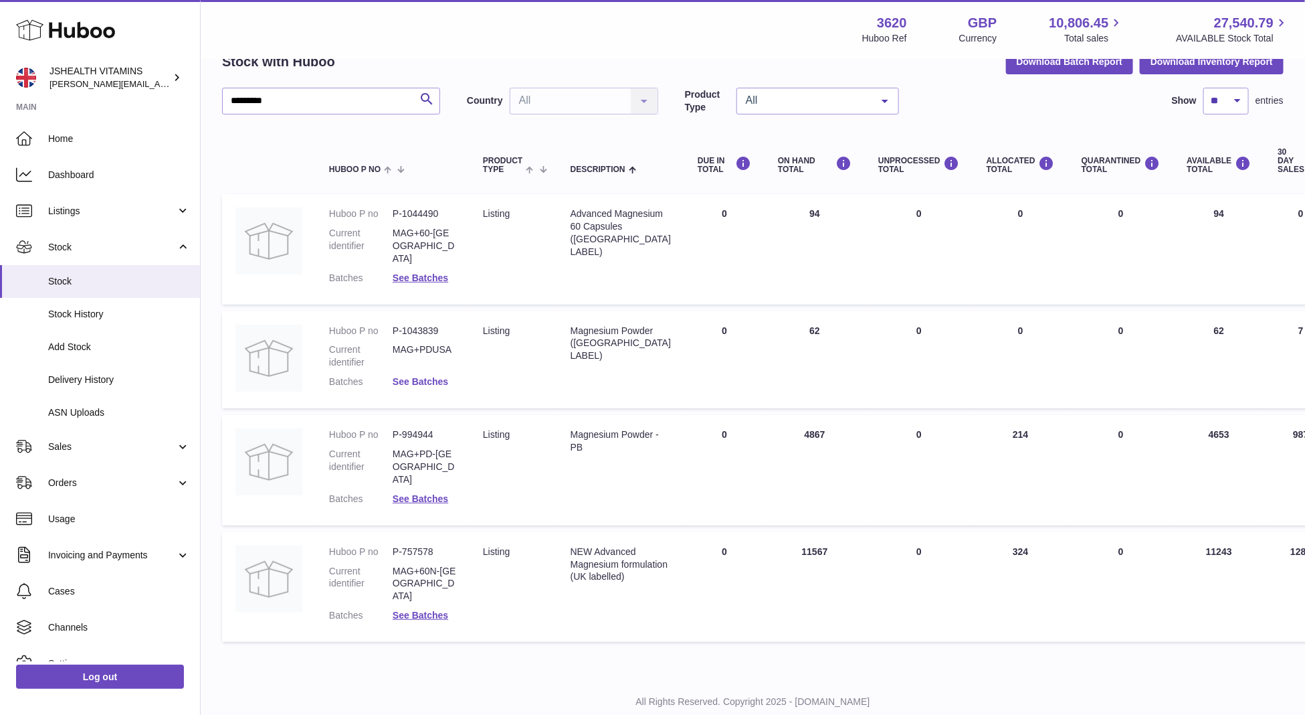
click at [423, 376] on link "See Batches" at bounding box center [421, 381] width 56 height 11
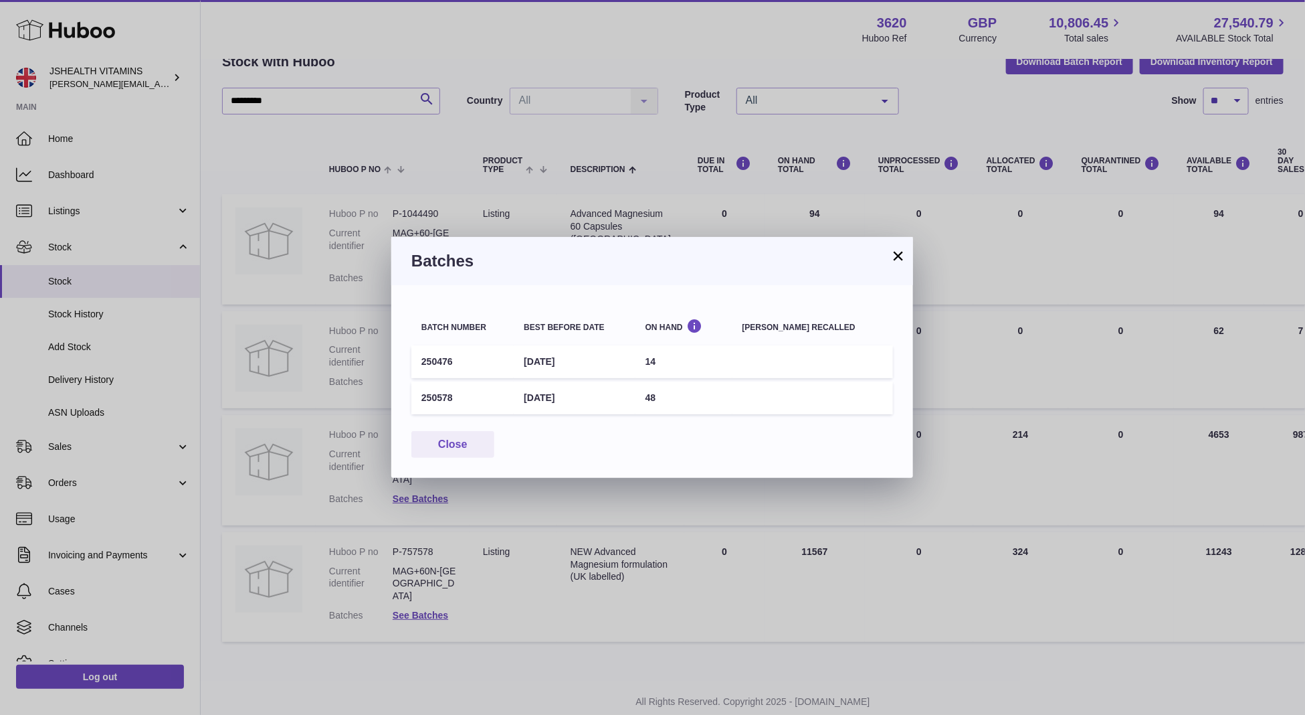
click at [457, 207] on div "× Batches Batch number Best before date On Hand [PERSON_NAME] recalled 250476 […" at bounding box center [652, 357] width 1305 height 715
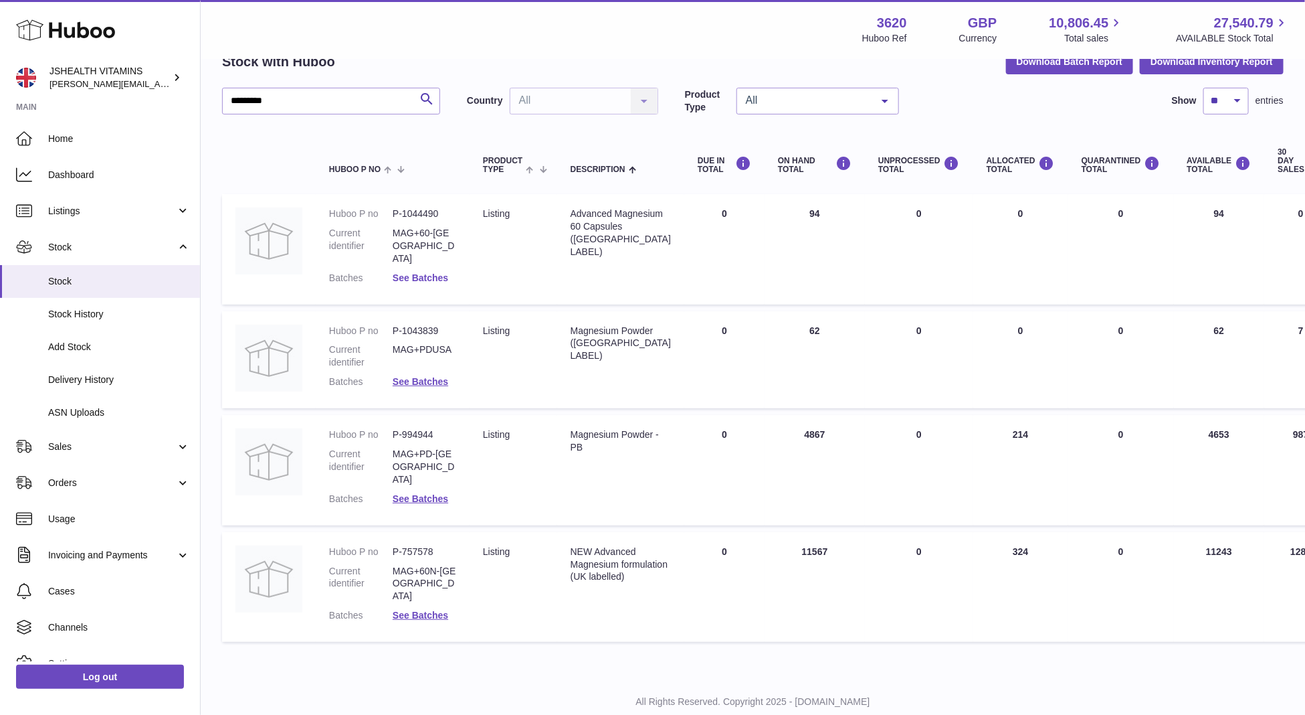
click at [407, 272] on link "See Batches" at bounding box center [421, 277] width 56 height 11
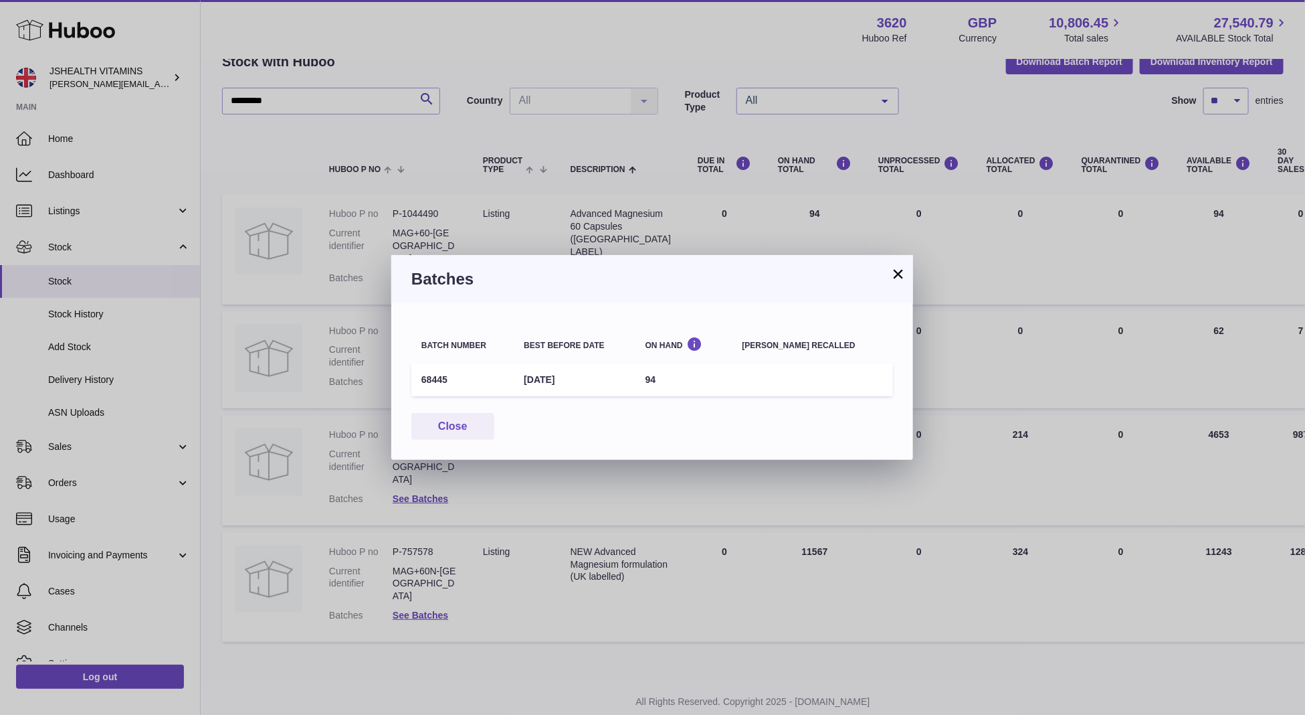
click at [448, 147] on div "× Batches Batch number Best before date On Hand [PERSON_NAME] recalled 68445 [D…" at bounding box center [652, 357] width 1305 height 715
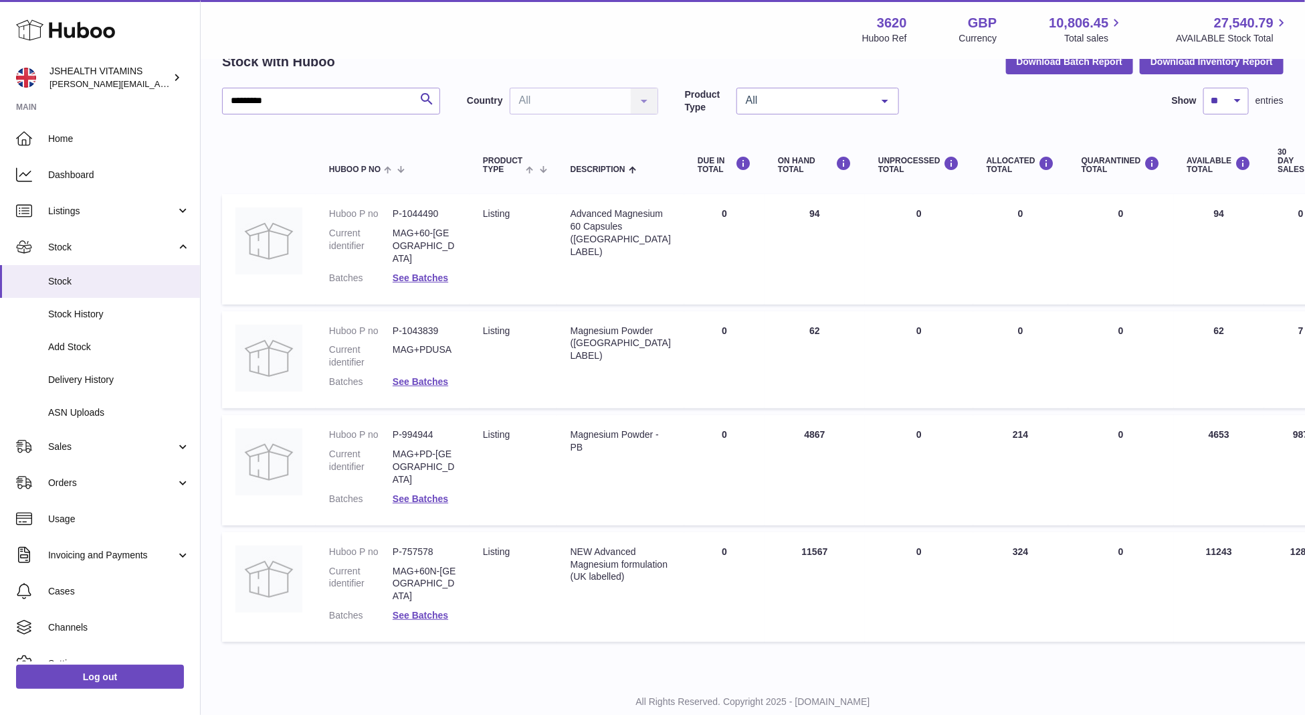
click at [421, 461] on dl "Huboo P no P-994944 Current identifier MAG+PD-UK Batches See Batches" at bounding box center [392, 469] width 127 height 83
click at [421, 493] on link "See Batches" at bounding box center [421, 498] width 56 height 11
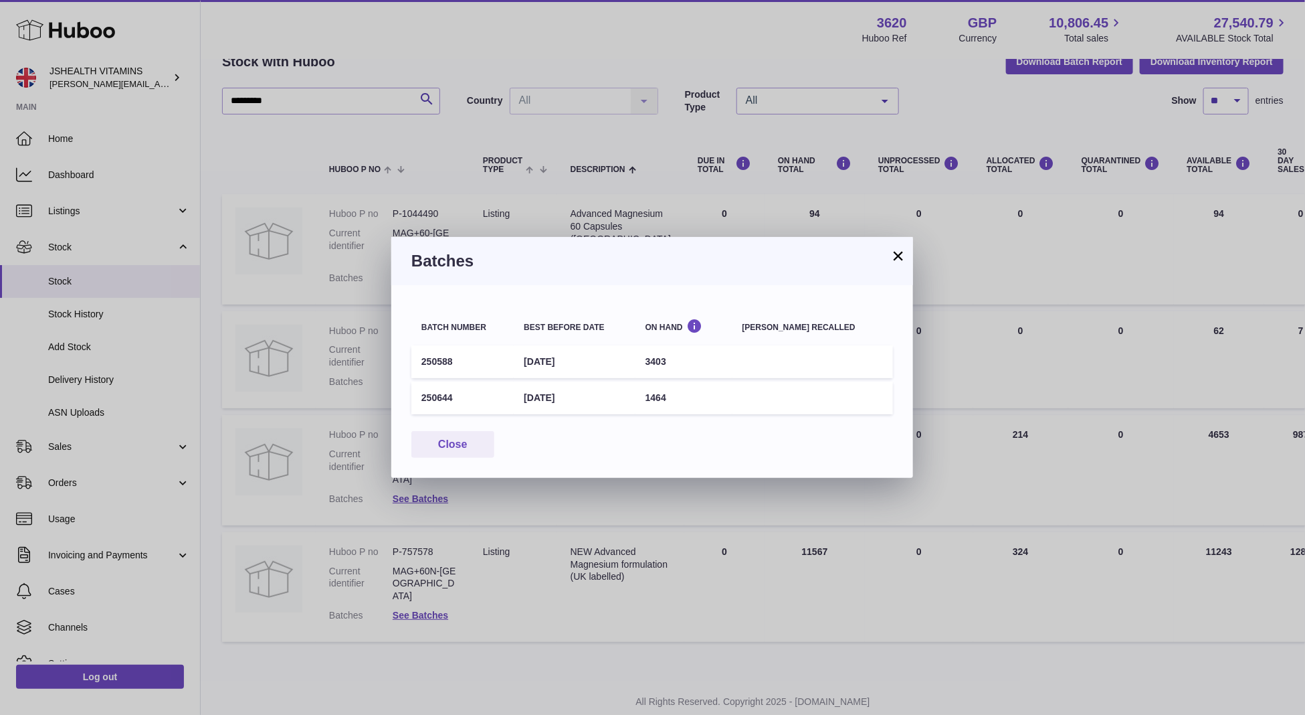
click at [561, 397] on td "[DATE]" at bounding box center [574, 397] width 121 height 33
click at [576, 341] on th "Best before date" at bounding box center [574, 324] width 121 height 33
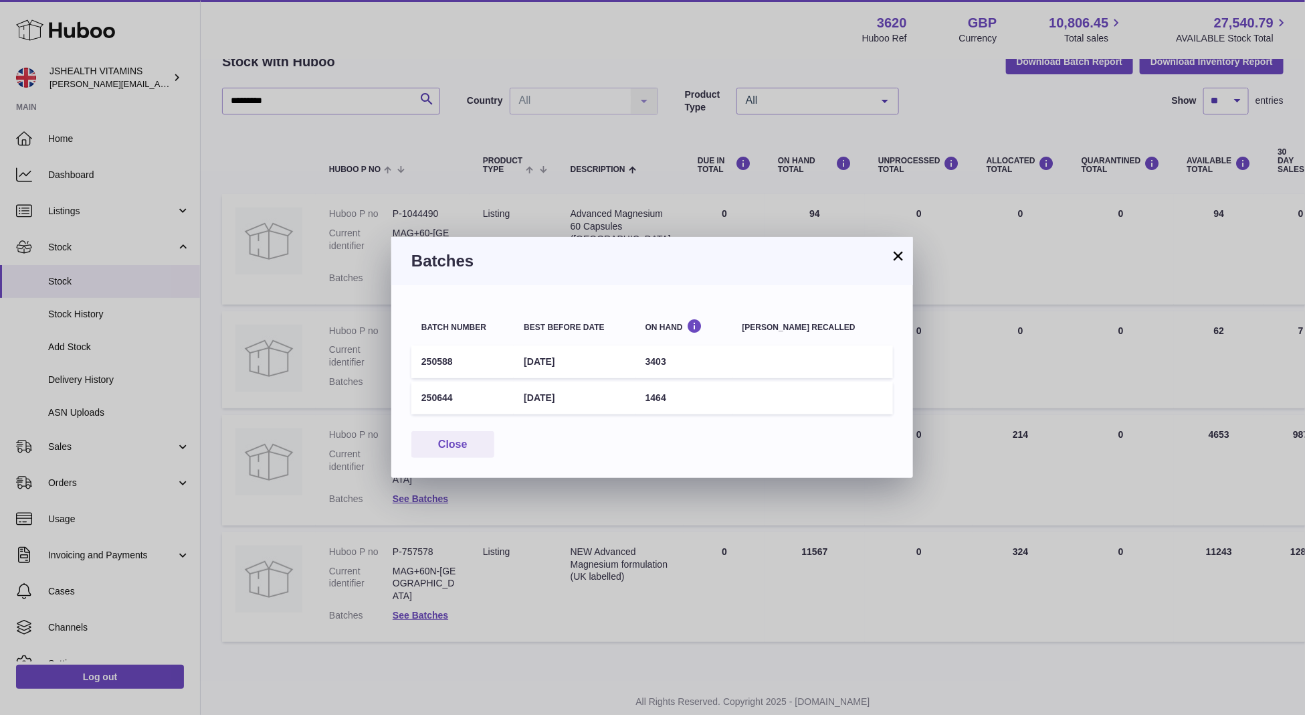
click at [576, 349] on td "[DATE]" at bounding box center [574, 361] width 121 height 33
copy tr "[DATE]"
click at [571, 351] on td "[DATE]" at bounding box center [574, 361] width 121 height 33
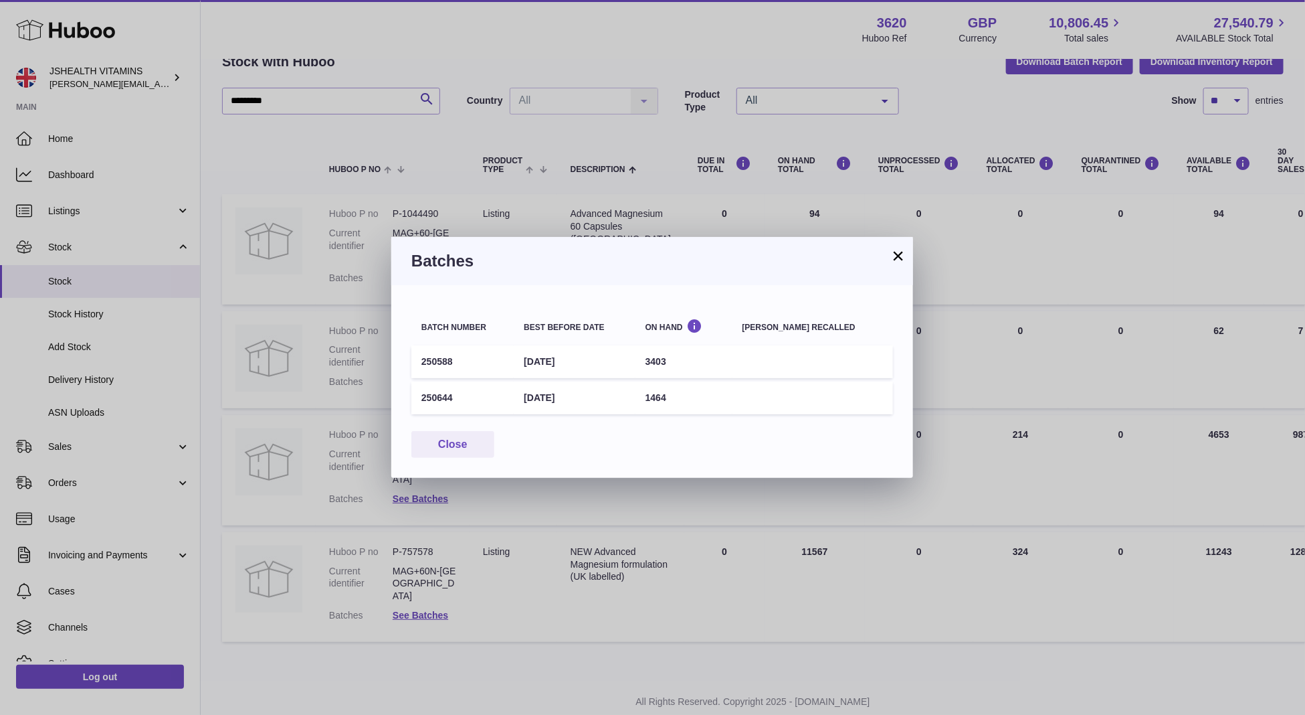
click at [571, 351] on td "[DATE]" at bounding box center [574, 361] width 121 height 33
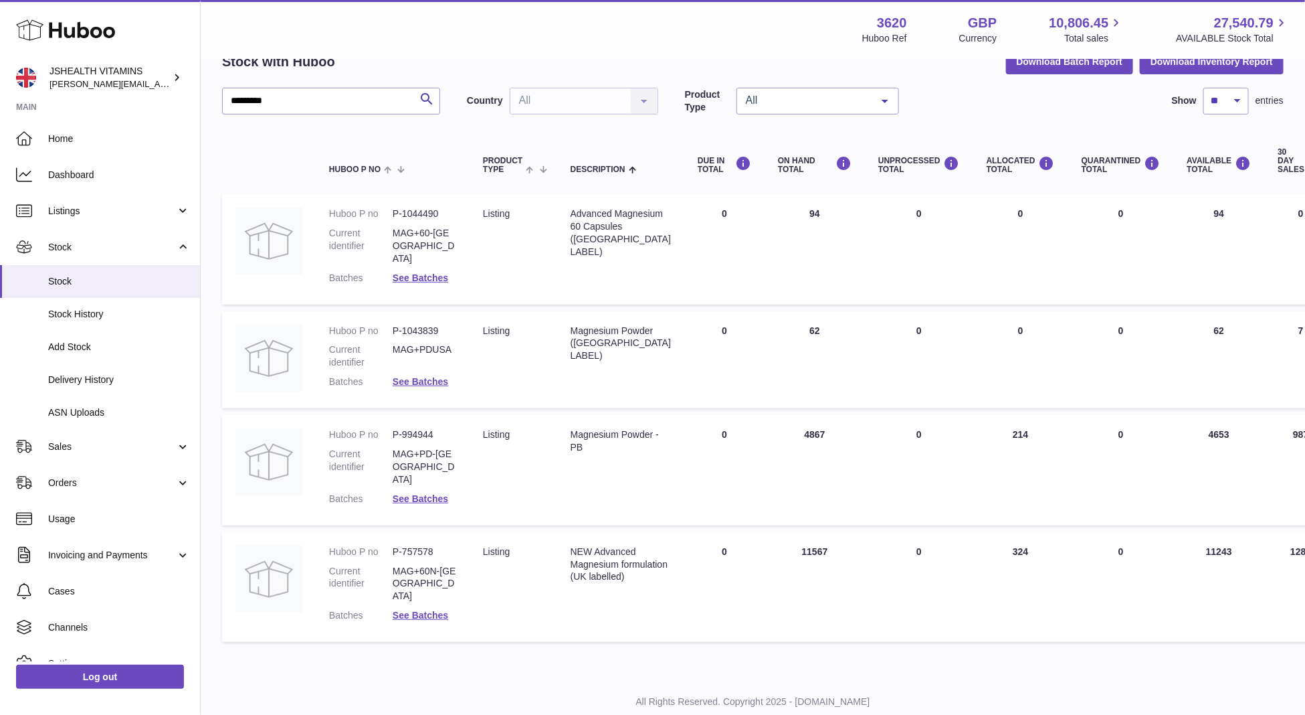
click at [361, 115] on div at bounding box center [652, 357] width 1305 height 715
click at [304, 94] on input "*********" at bounding box center [331, 101] width 218 height 27
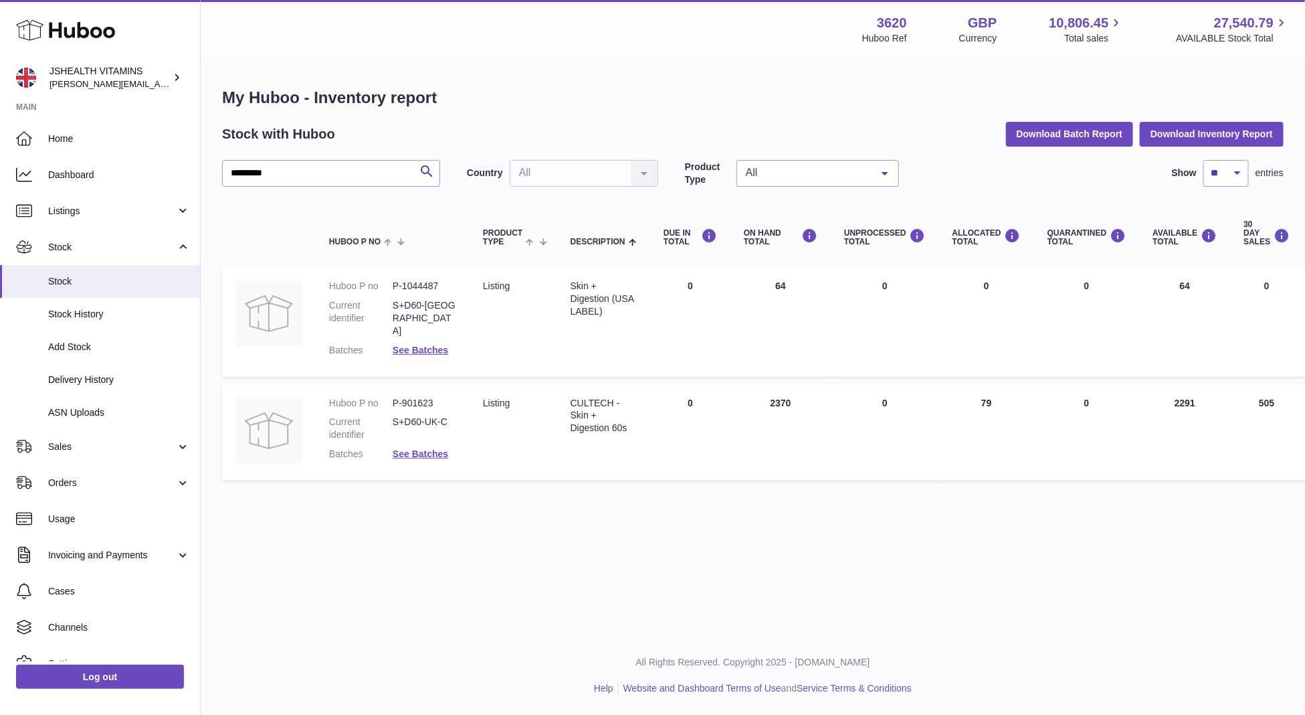
click at [432, 419] on dd "S+D60-UK-C" at bounding box center [425, 427] width 64 height 25
click at [424, 448] on link "See Batches" at bounding box center [421, 453] width 56 height 11
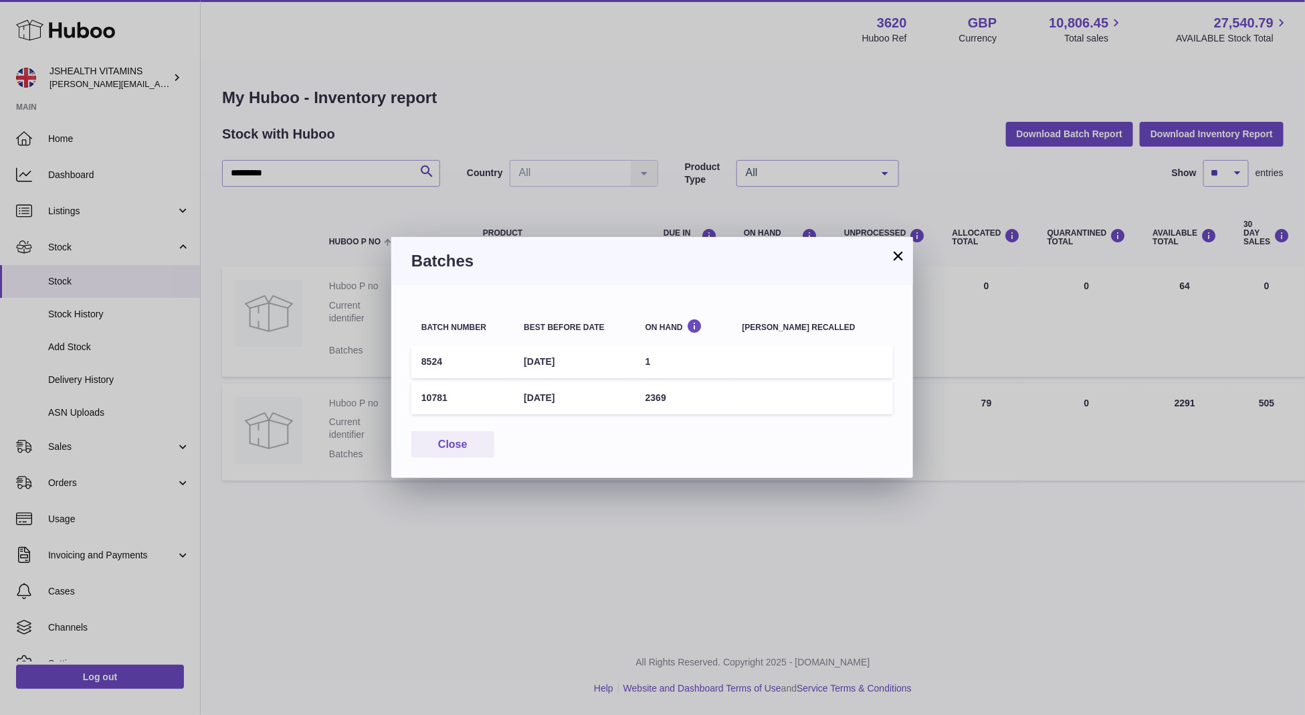
click at [588, 357] on td "[DATE]" at bounding box center [574, 361] width 121 height 33
click at [587, 376] on td "[DATE]" at bounding box center [574, 361] width 121 height 33
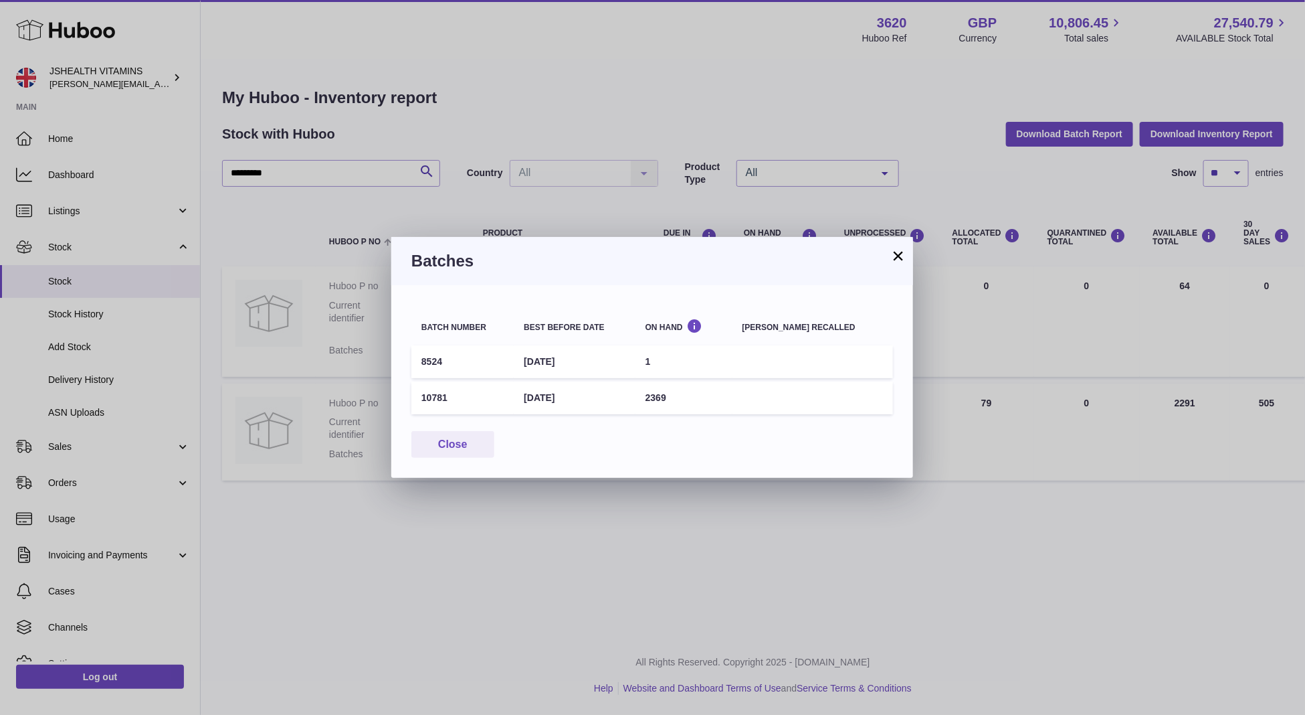
click at [577, 396] on td "[DATE]" at bounding box center [574, 397] width 121 height 33
click at [357, 104] on div "× Batches Batch number Best before date On Hand [PERSON_NAME] recalled 8524 [DA…" at bounding box center [652, 357] width 1305 height 715
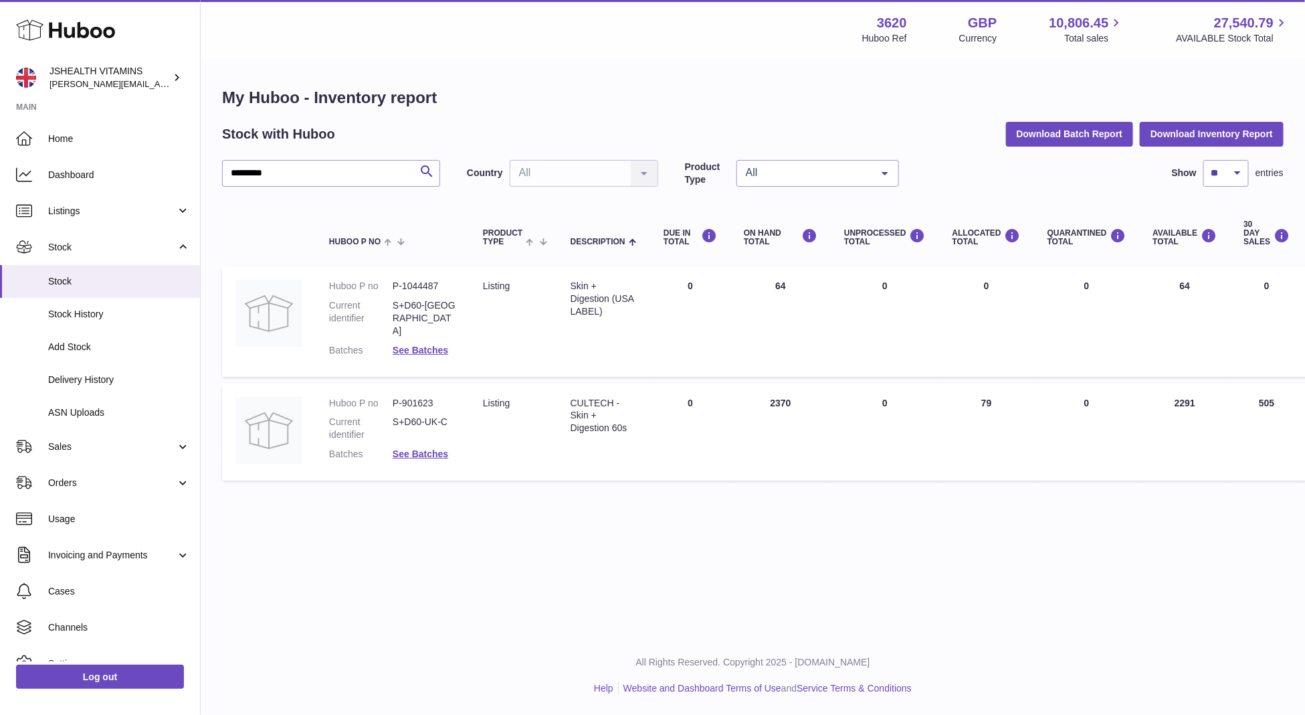
click at [328, 155] on div "My Huboo - Inventory report Stock with Huboo Download Batch Report Download Inv…" at bounding box center [753, 287] width 1062 height 400
click at [321, 175] on input "*********" at bounding box center [331, 173] width 218 height 27
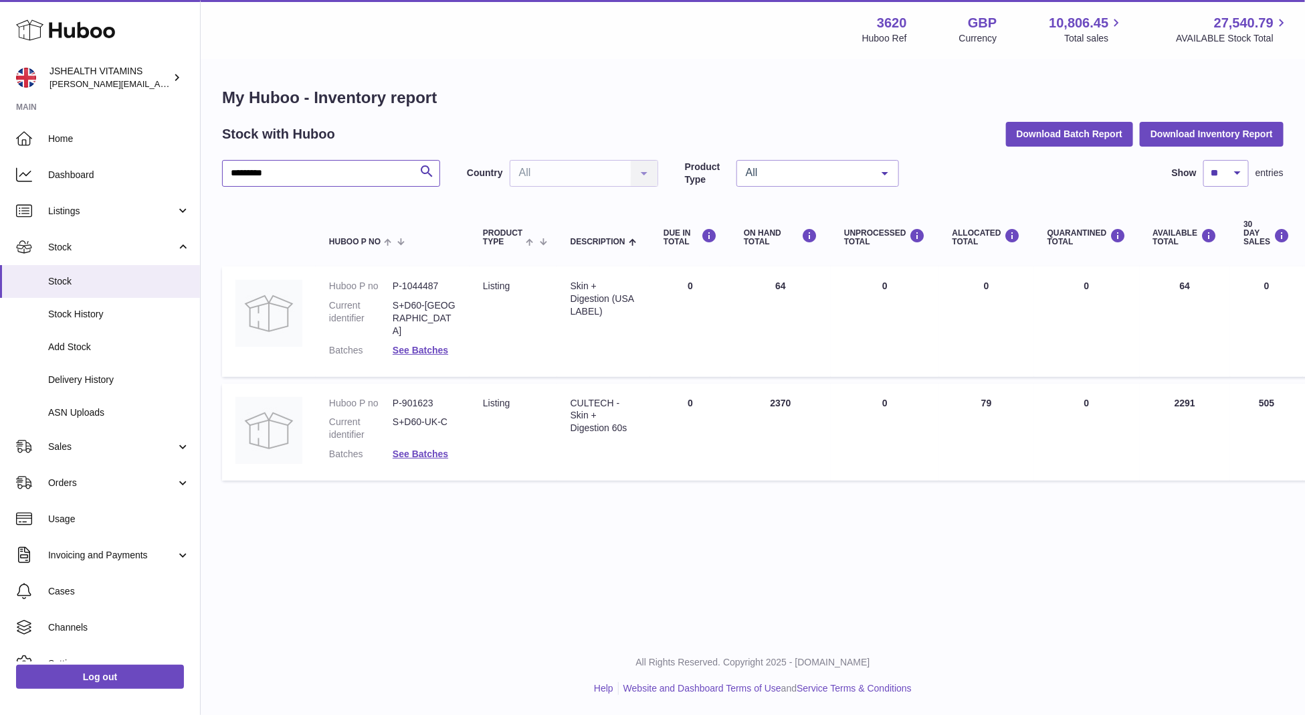
type input "*********"
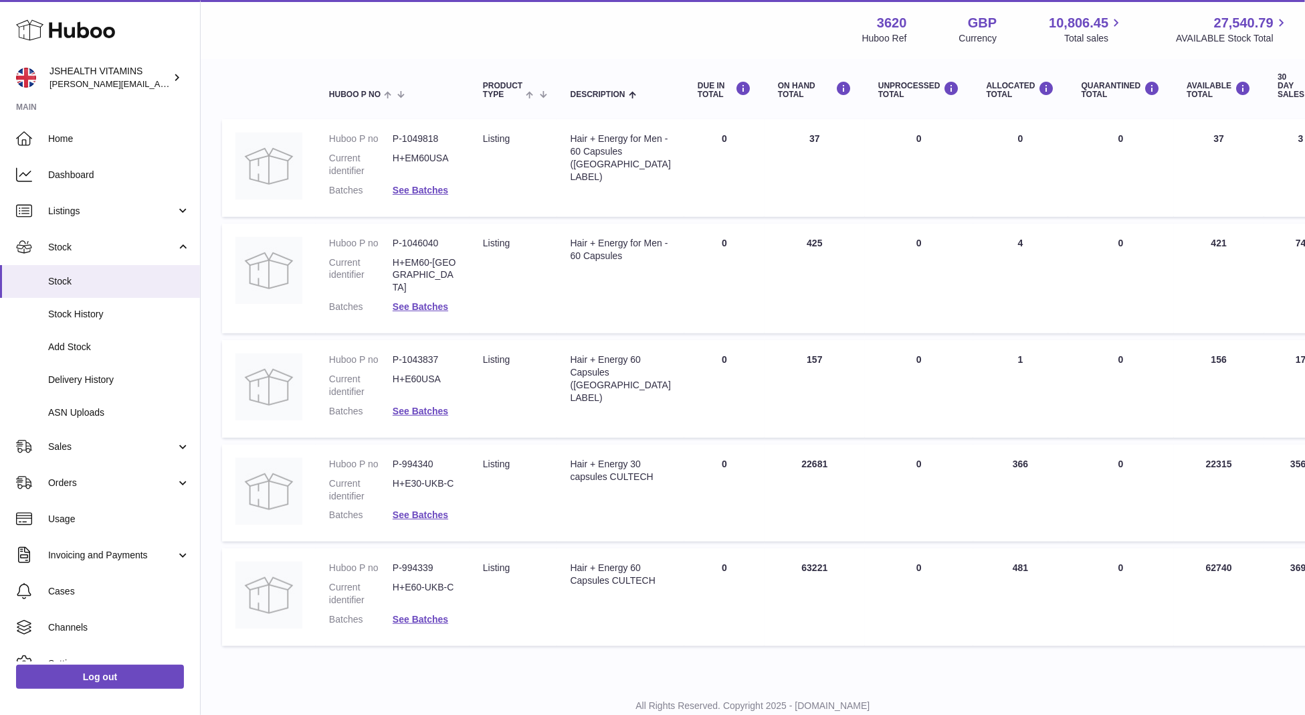
scroll to position [177, 0]
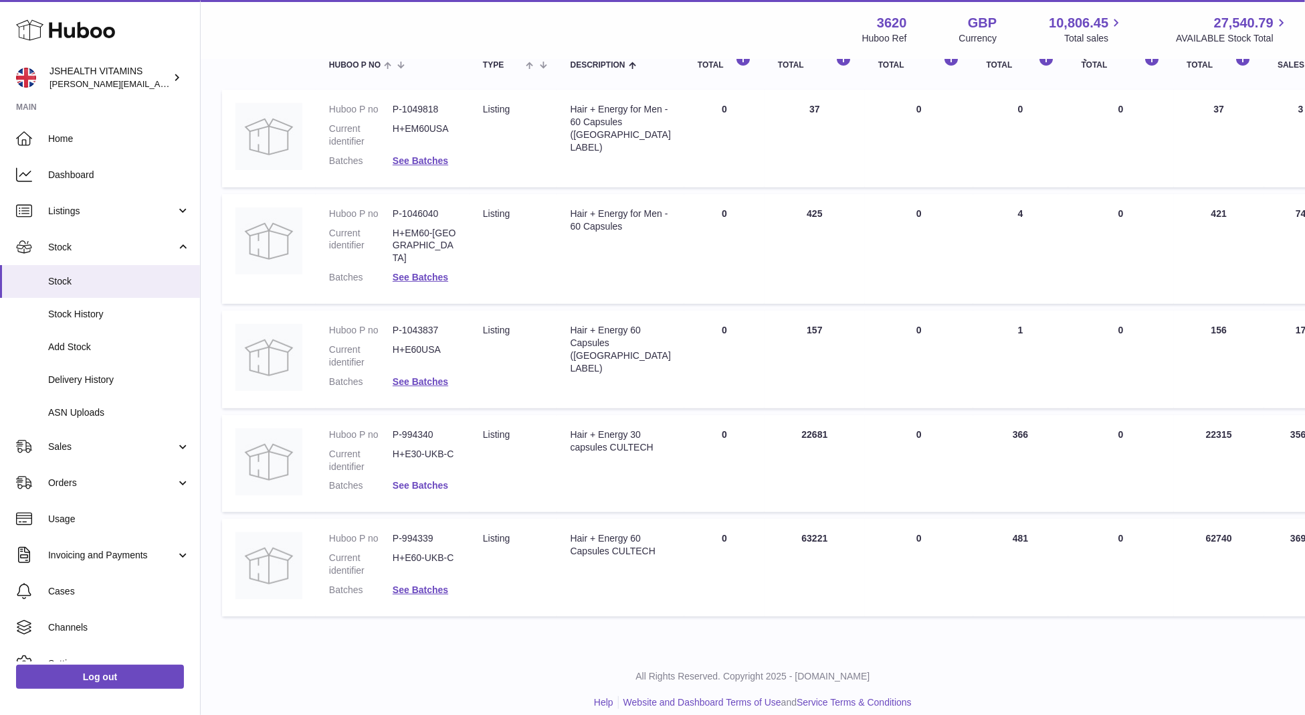
click at [417, 480] on link "See Batches" at bounding box center [421, 485] width 56 height 11
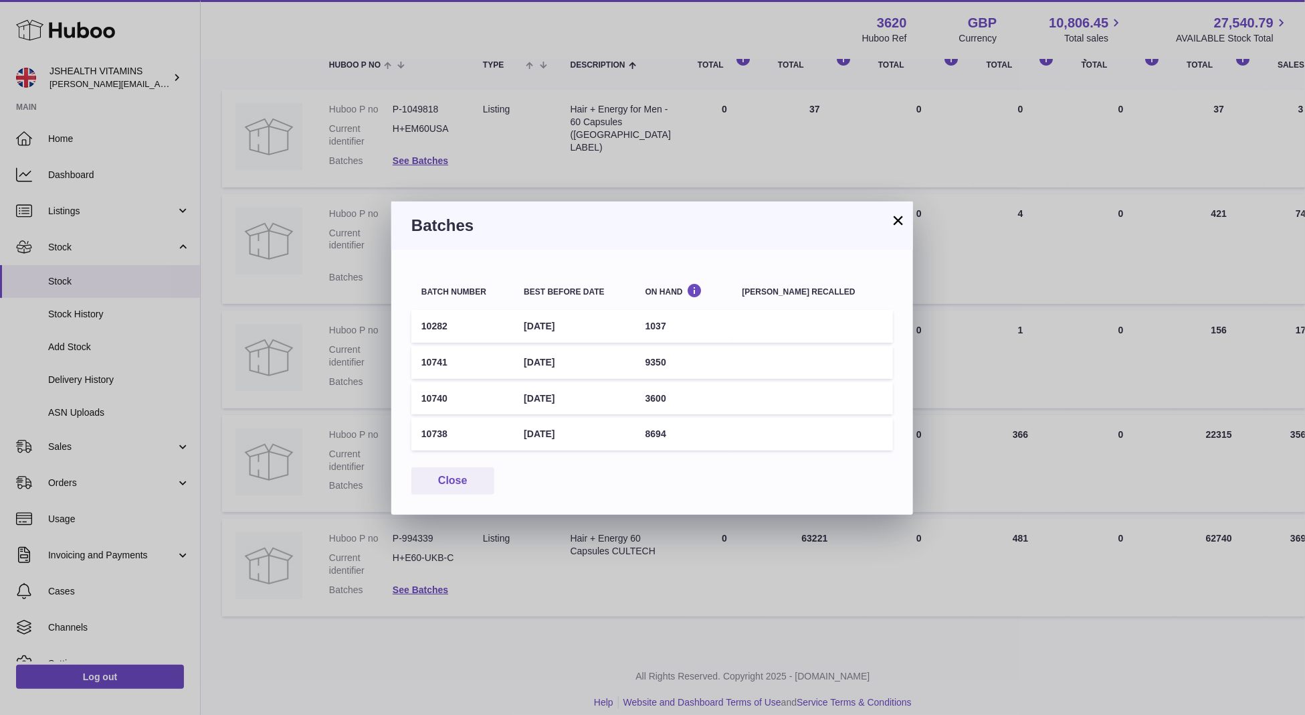
click at [567, 363] on td "[DATE]" at bounding box center [574, 362] width 121 height 33
click at [577, 313] on td "[DATE]" at bounding box center [574, 326] width 121 height 33
click at [578, 320] on td "[DATE]" at bounding box center [574, 326] width 121 height 33
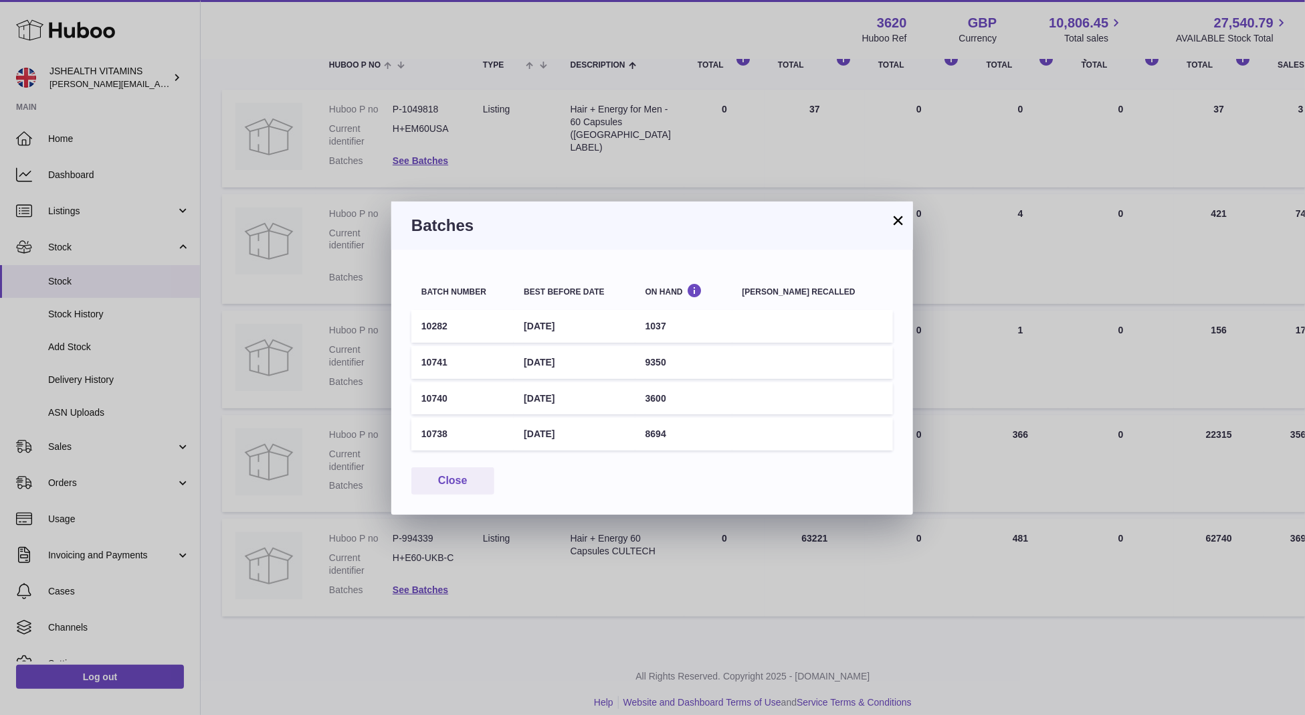
click at [578, 320] on td "[DATE]" at bounding box center [574, 326] width 121 height 33
click at [628, 146] on div "× Batches Batch number Best before date On Hand [PERSON_NAME] recalled 10282 [D…" at bounding box center [652, 357] width 1305 height 715
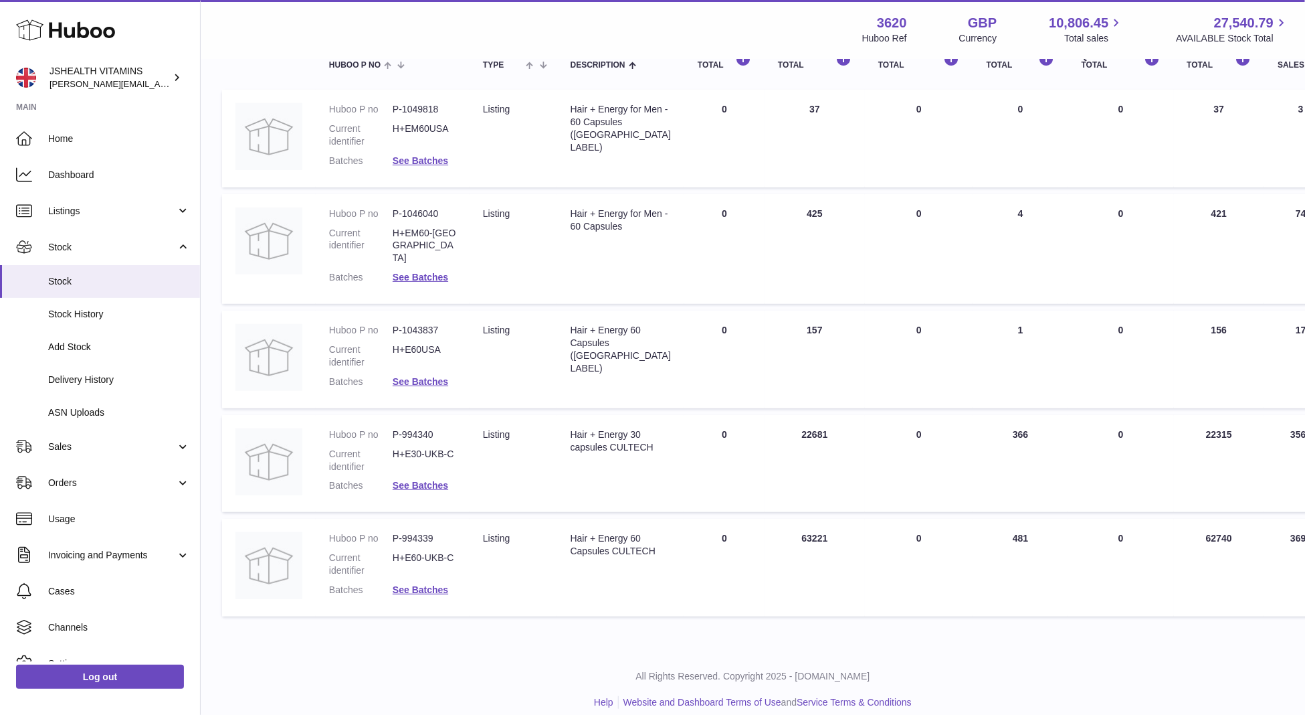
click at [428, 561] on dd "H+E60-UKB-C" at bounding box center [425, 563] width 64 height 25
click at [428, 584] on link "See Batches" at bounding box center [421, 589] width 56 height 11
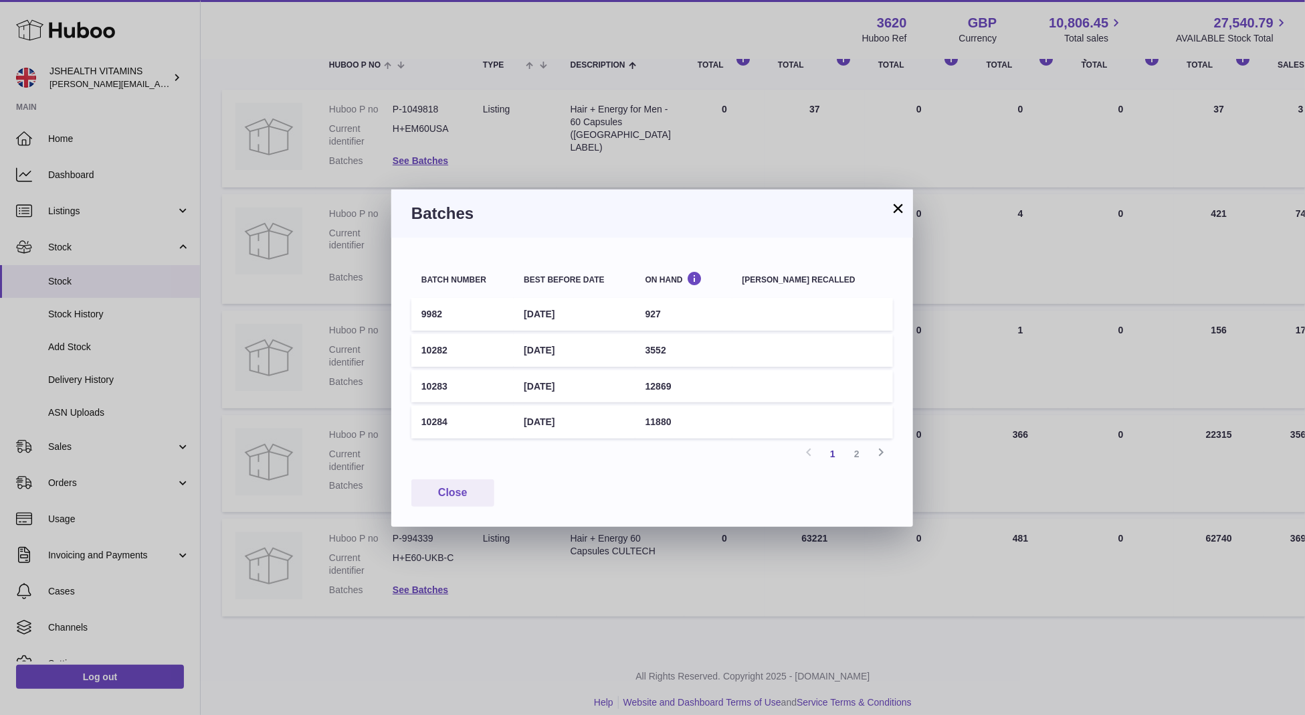
click at [585, 345] on td "[DATE]" at bounding box center [574, 350] width 121 height 33
click at [594, 312] on td "[DATE]" at bounding box center [574, 314] width 121 height 33
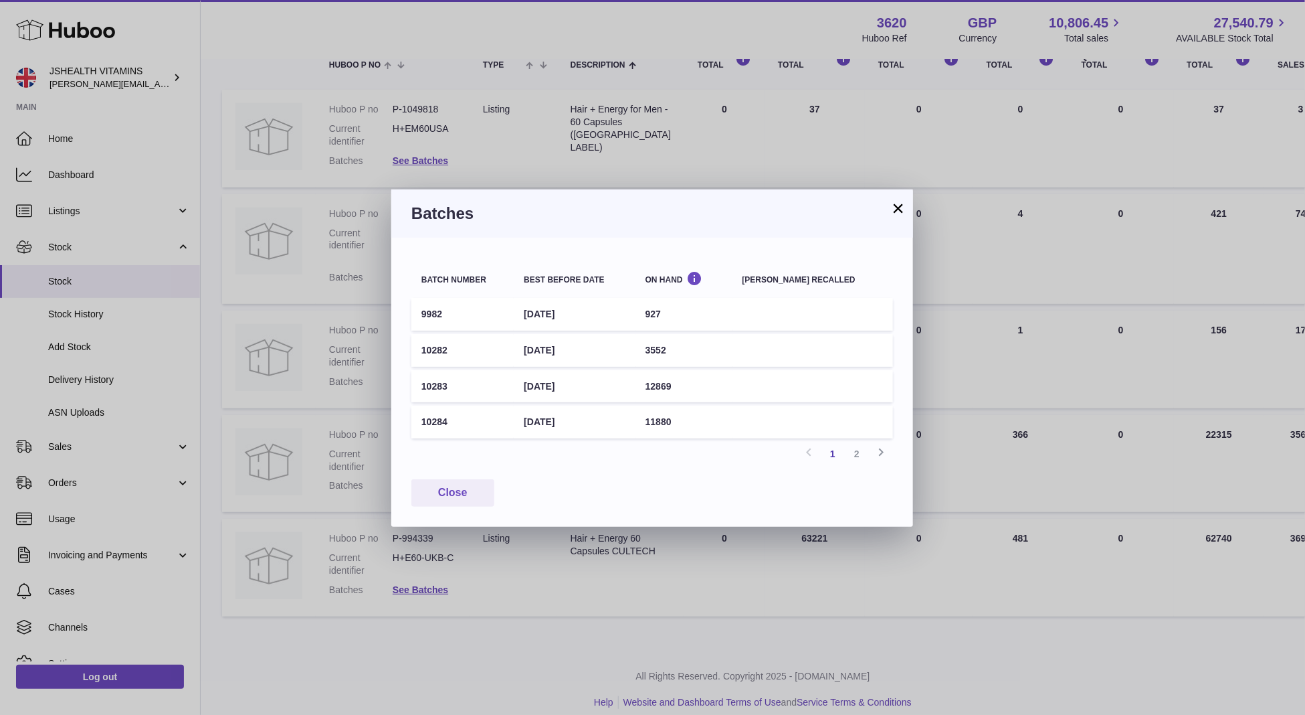
click at [594, 312] on td "[DATE]" at bounding box center [574, 314] width 121 height 33
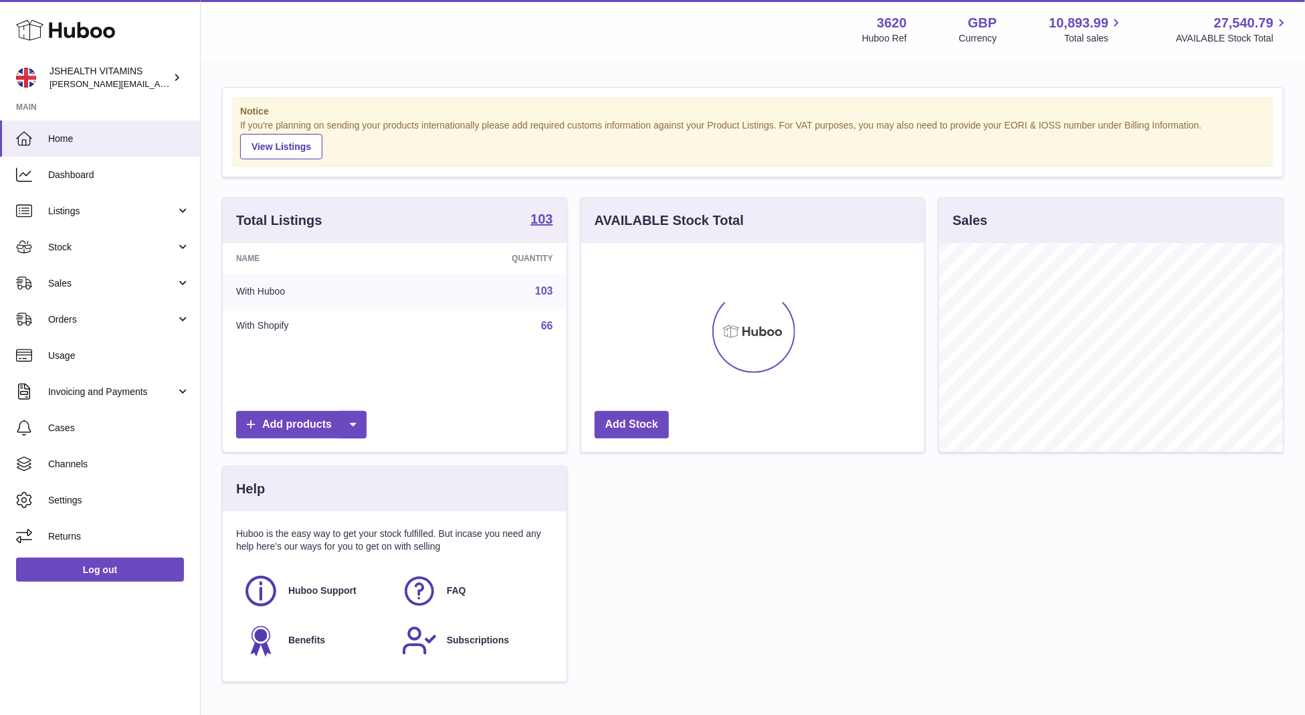
scroll to position [209, 344]
click at [125, 563] on link "Log out" at bounding box center [100, 569] width 168 height 24
